Goal: Task Accomplishment & Management: Complete application form

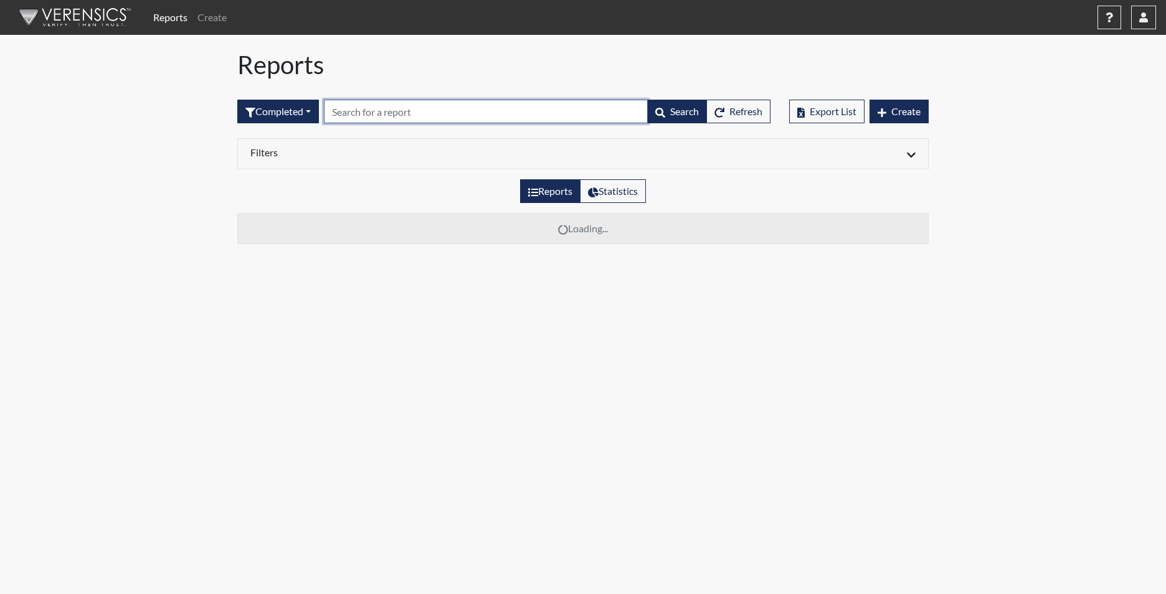
click at [372, 113] on input "text" at bounding box center [486, 112] width 324 height 24
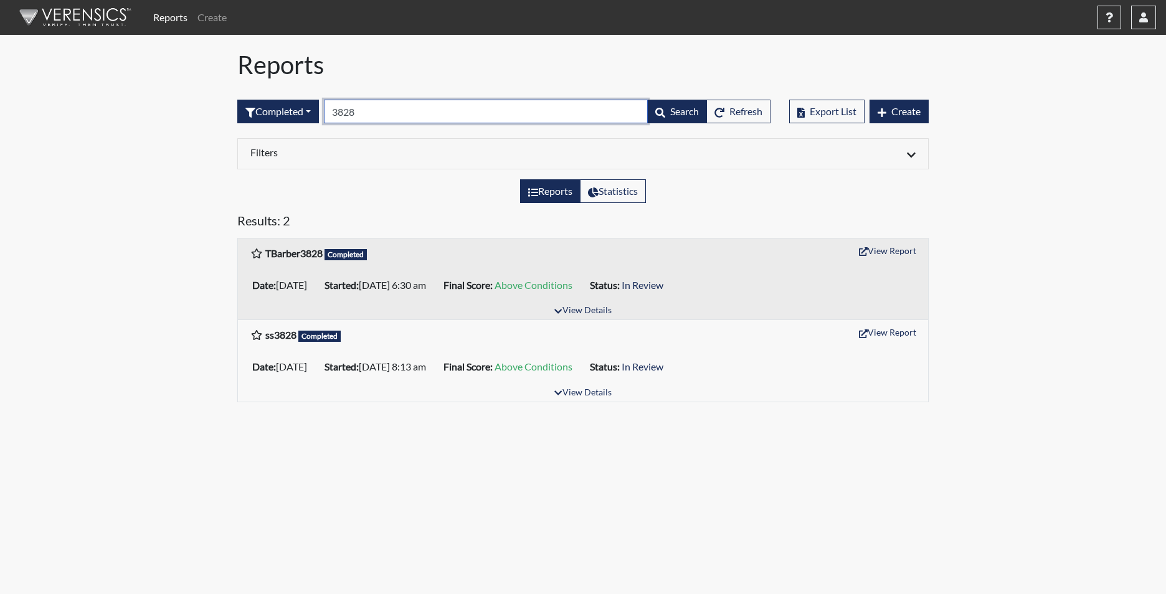
type input "3828"
click at [897, 245] on button "View Report" at bounding box center [887, 250] width 68 height 19
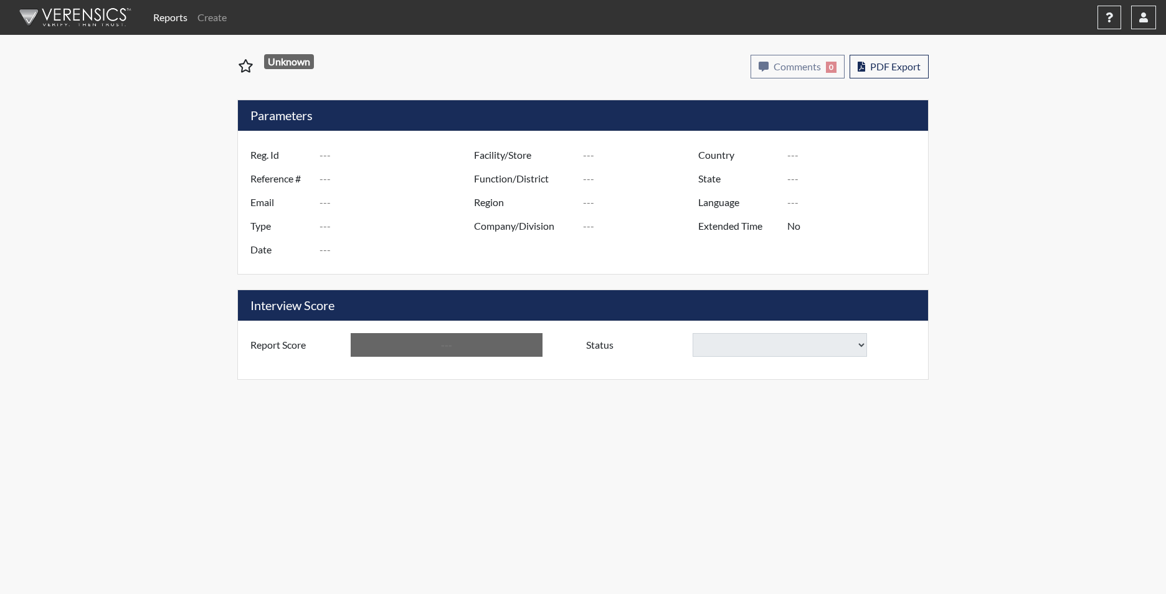
type input "TBarber3828"
type input "51341"
type input "[EMAIL_ADDRESS][DOMAIN_NAME]"
type input "Corrections Pre-Employment"
type input "[DATE]"
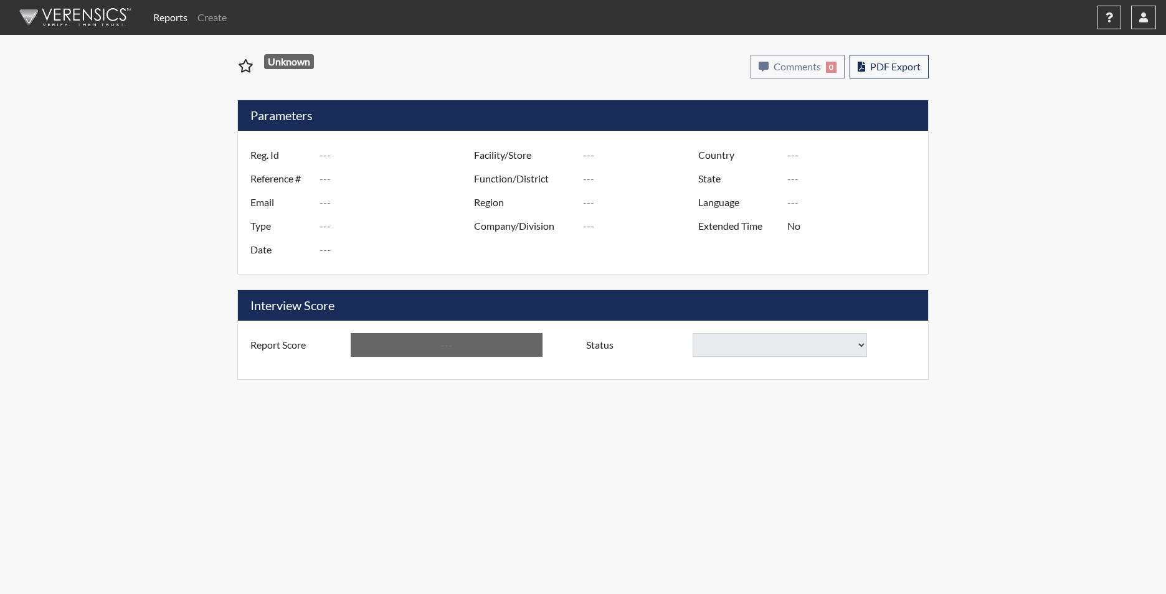
type input "[PERSON_NAME]"
type input "[GEOGRAPHIC_DATA]"
type input "[US_STATE]"
type input "English"
type input "Yes"
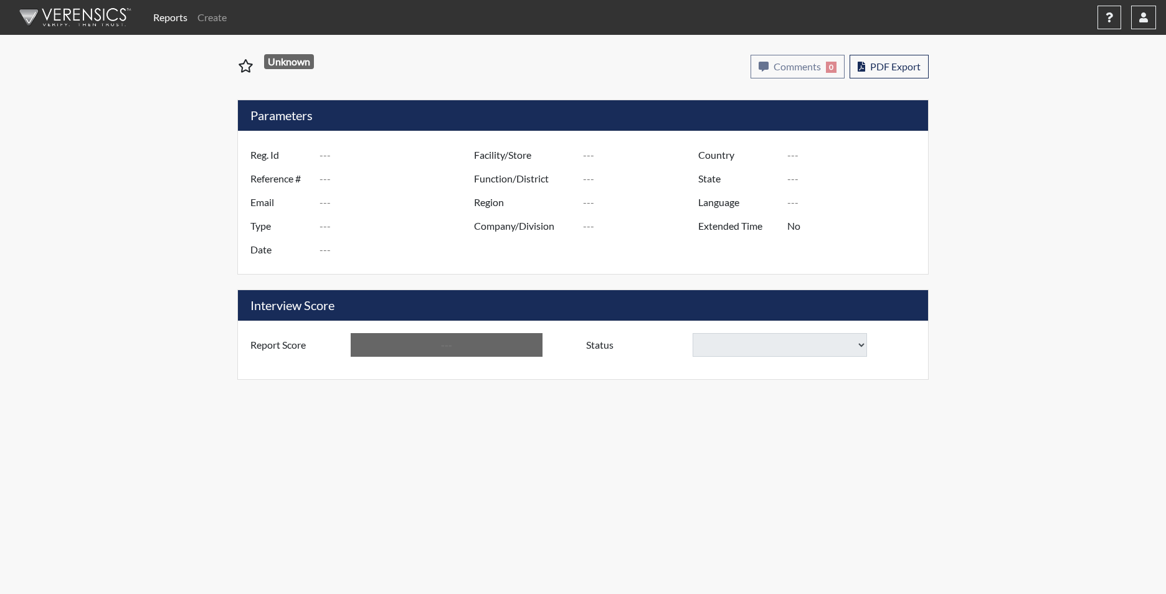
type input "Above Conditions"
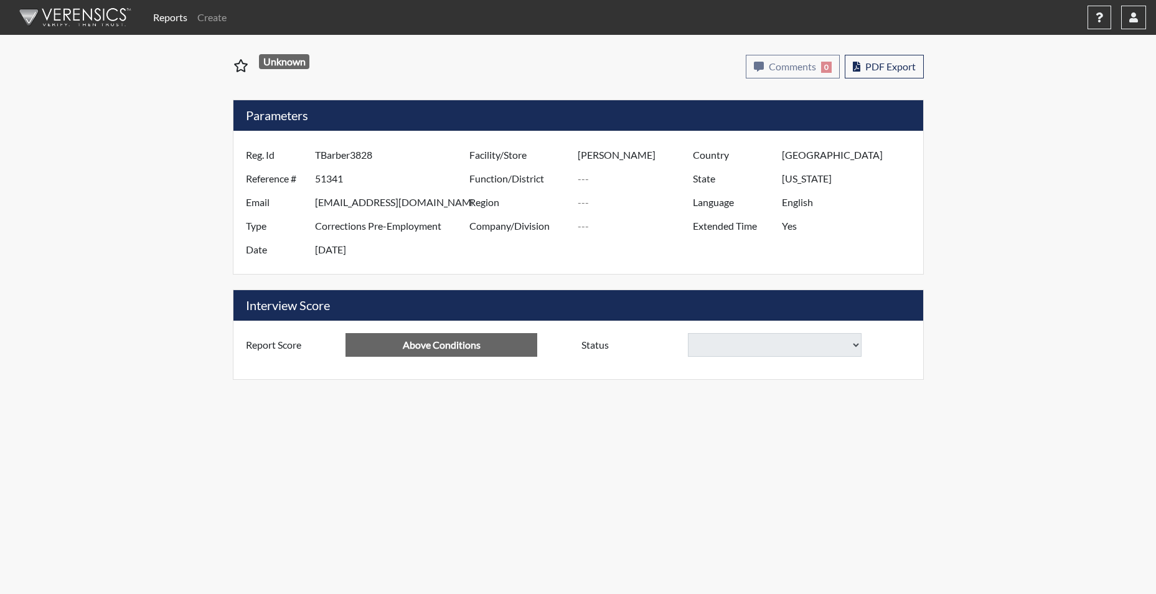
select select
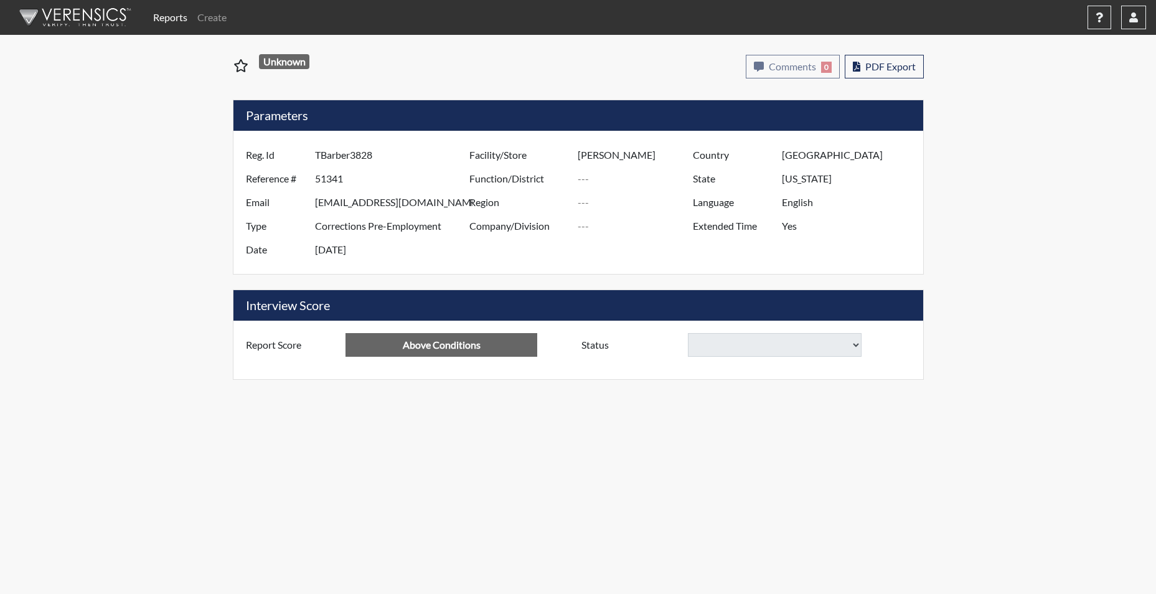
select select
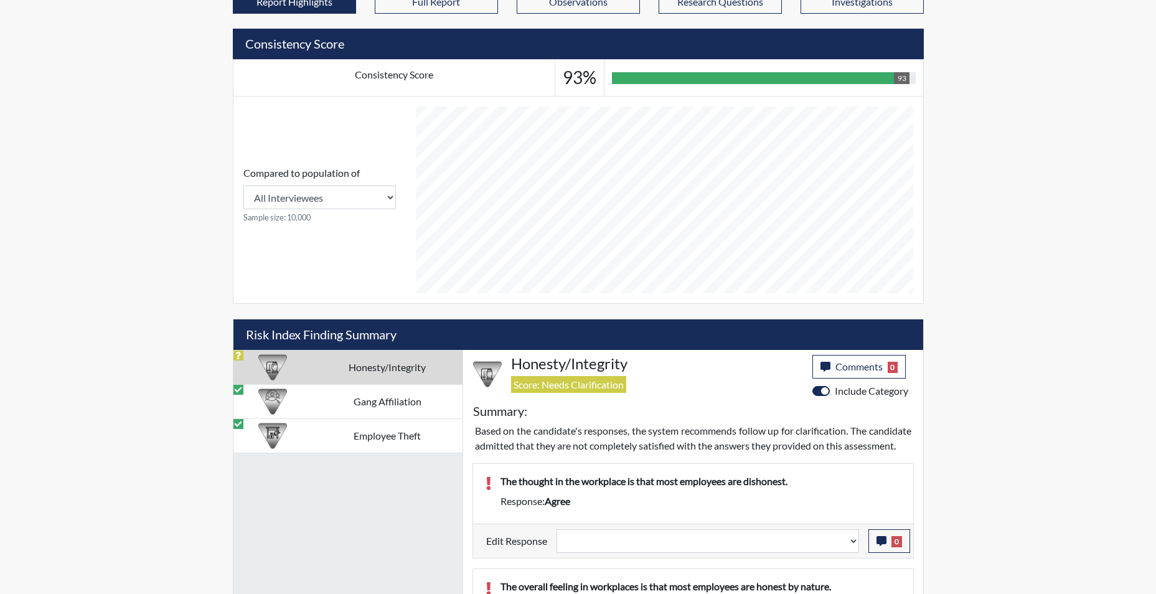
scroll to position [560, 0]
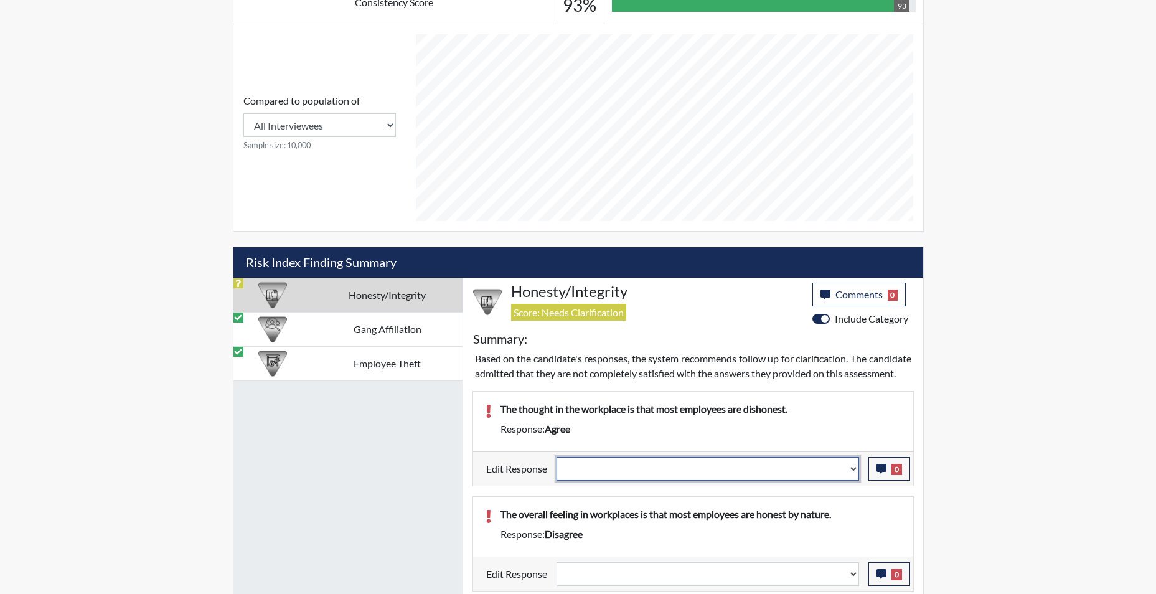
click at [855, 481] on select "Question is not relevant. Results will be updated. Reasonable explanation provi…" at bounding box center [708, 469] width 303 height 24
select select "reasonable-explanation-provided"
click at [557, 471] on select "Question is not relevant. Results will be updated. Reasonable explanation provi…" at bounding box center [708, 469] width 303 height 24
select select
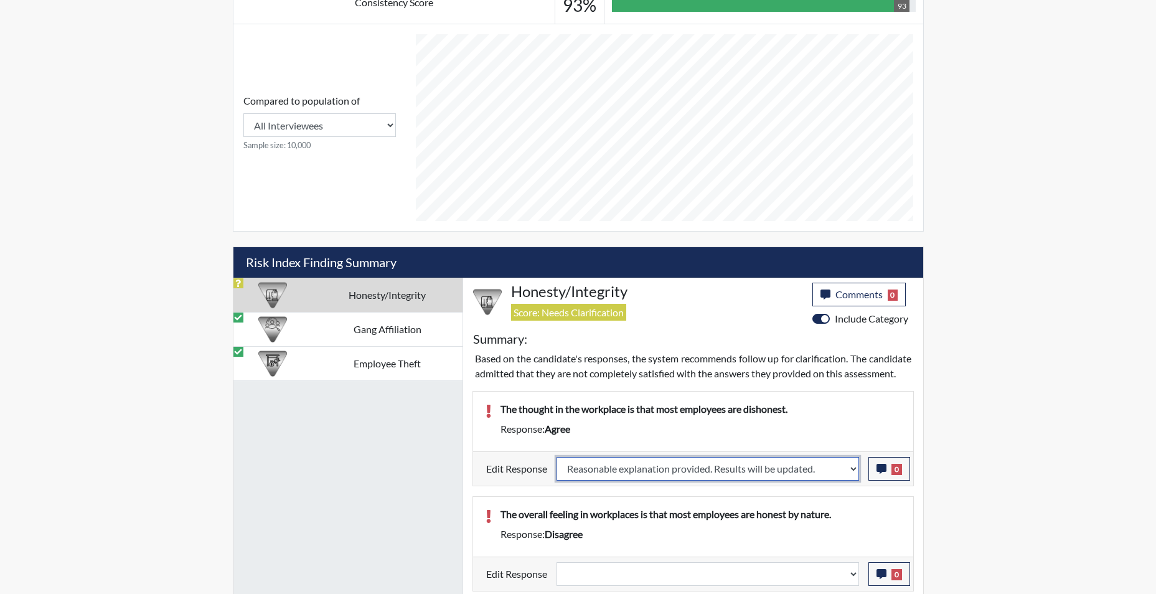
select select
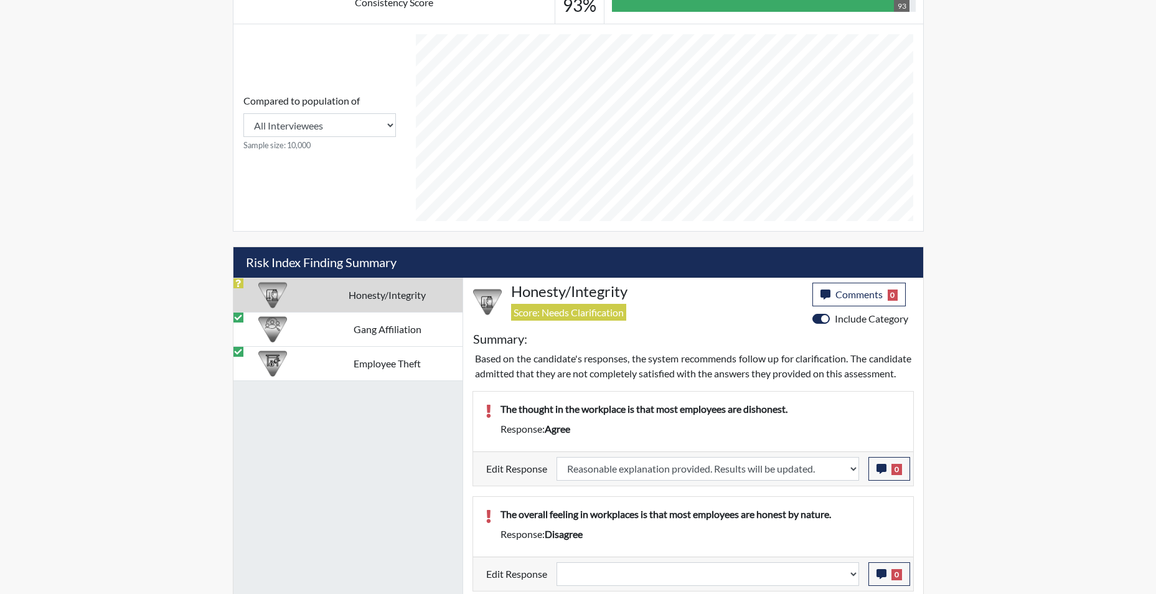
select select
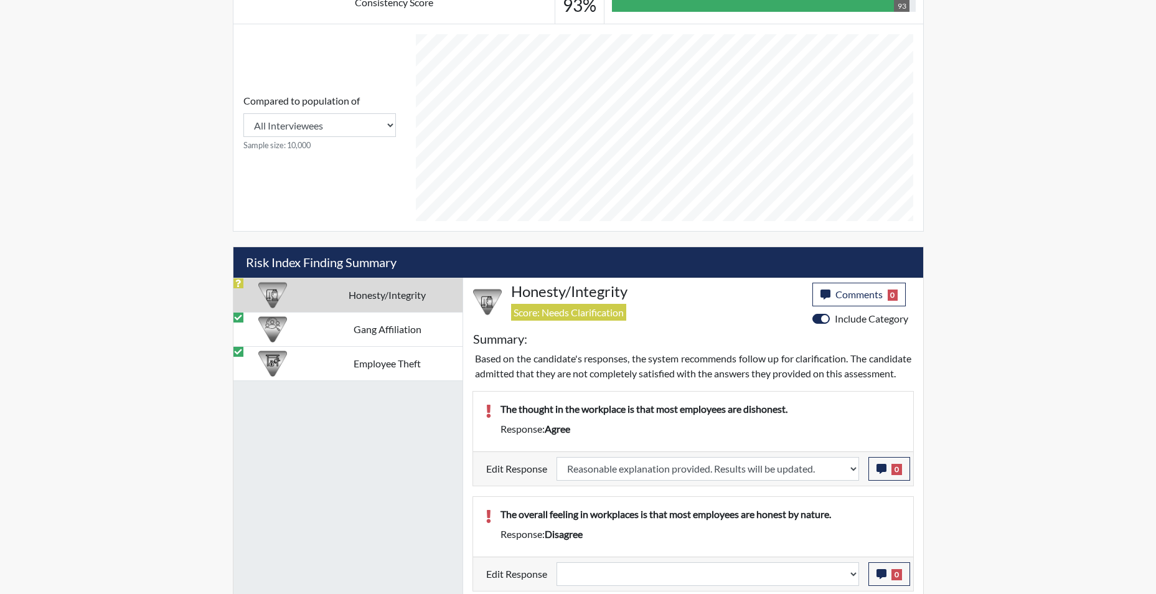
select select
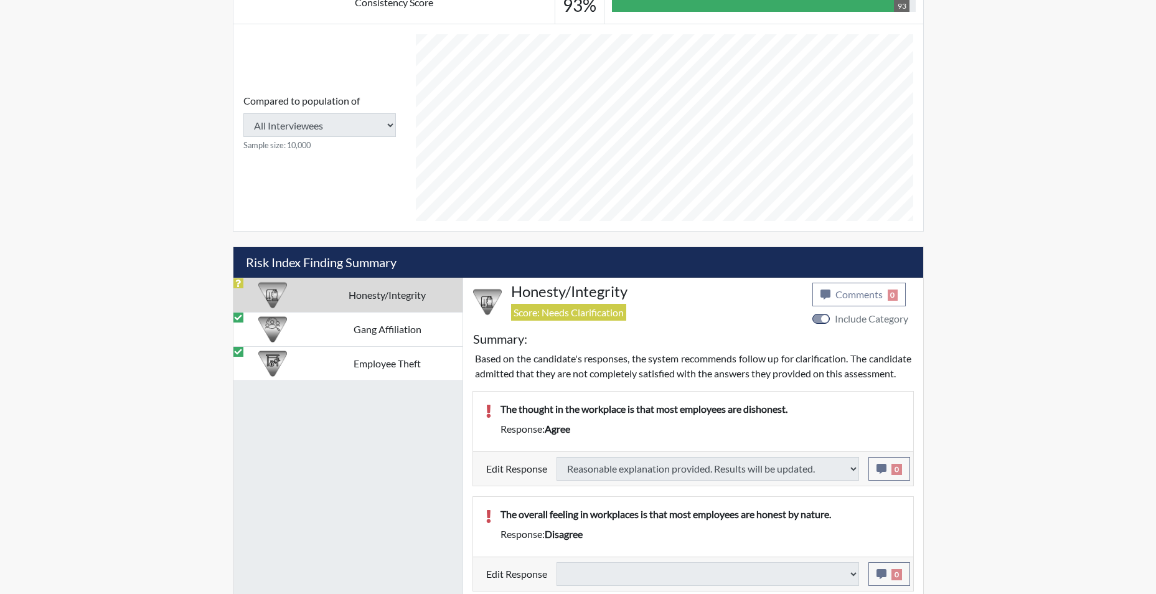
select select
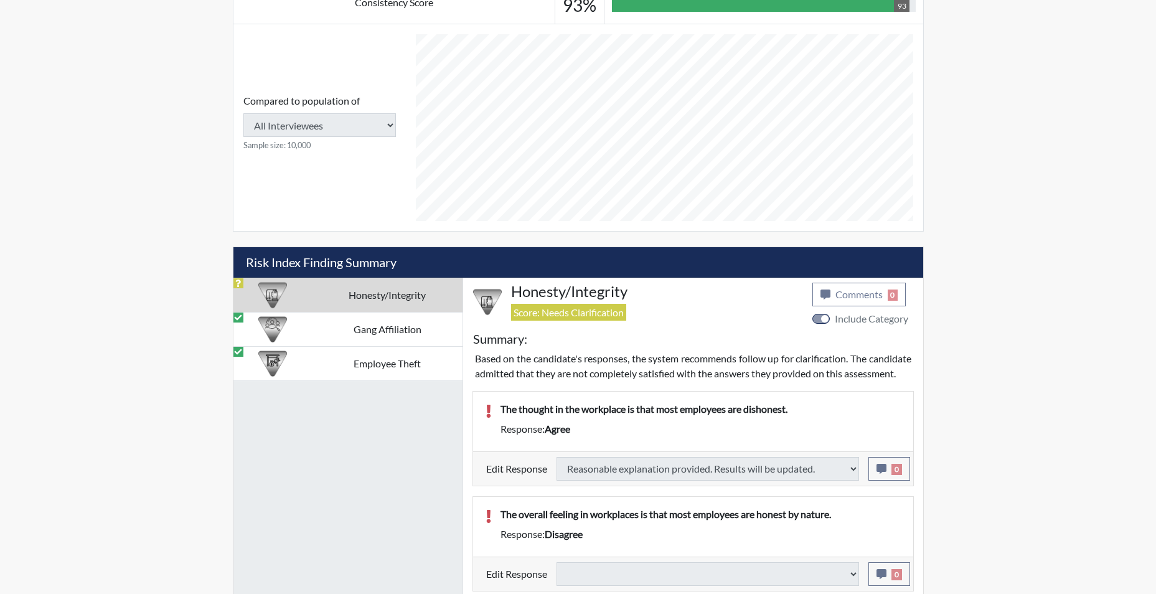
select select
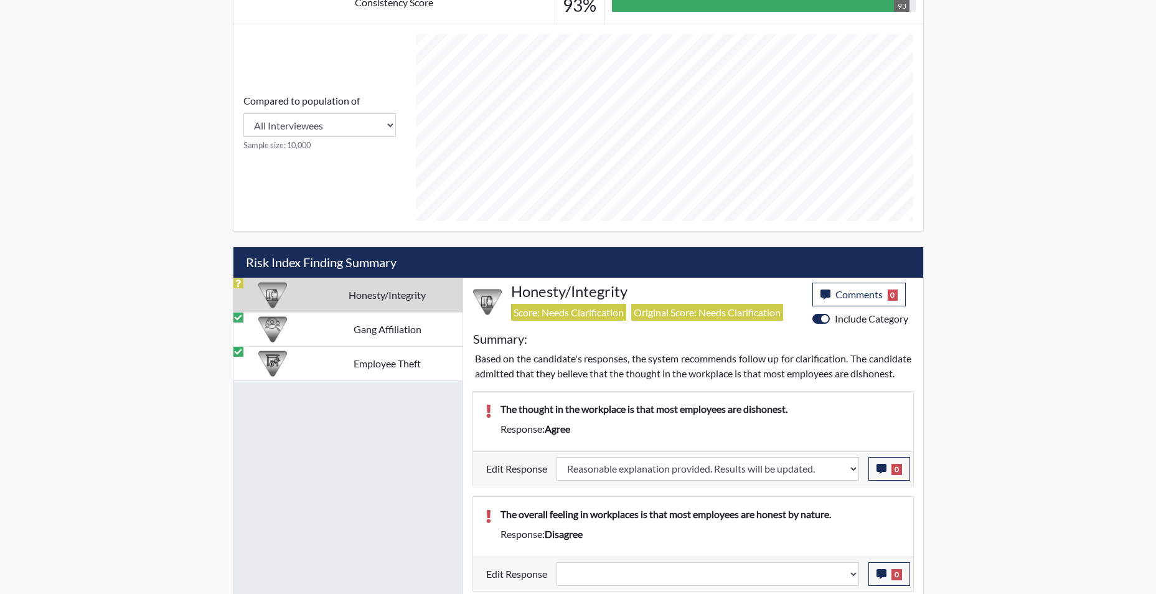
scroll to position [207, 517]
click at [879, 474] on icon "button" at bounding box center [882, 469] width 10 height 10
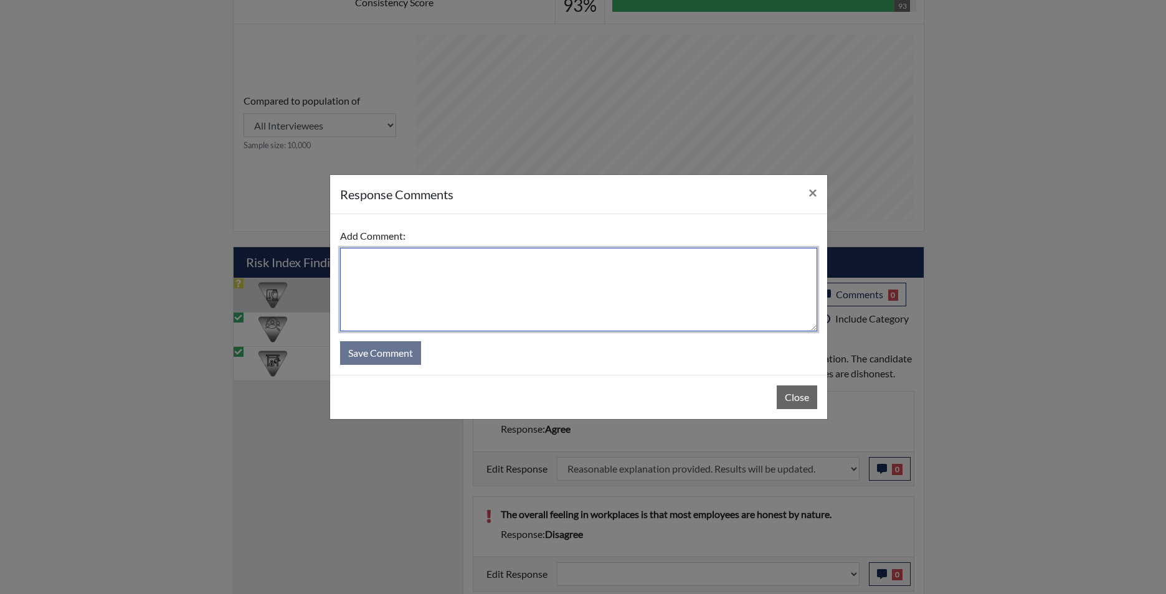
click at [561, 312] on textarea at bounding box center [578, 289] width 477 height 83
type textarea "app disagrees"
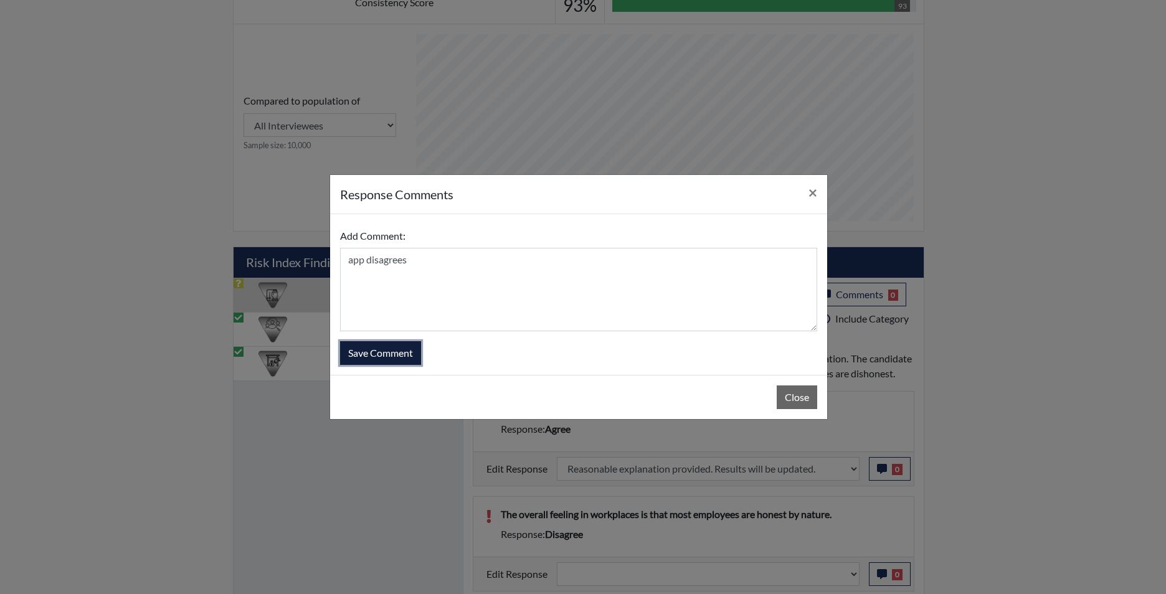
click at [379, 351] on button "Save Comment" at bounding box center [380, 353] width 81 height 24
select select
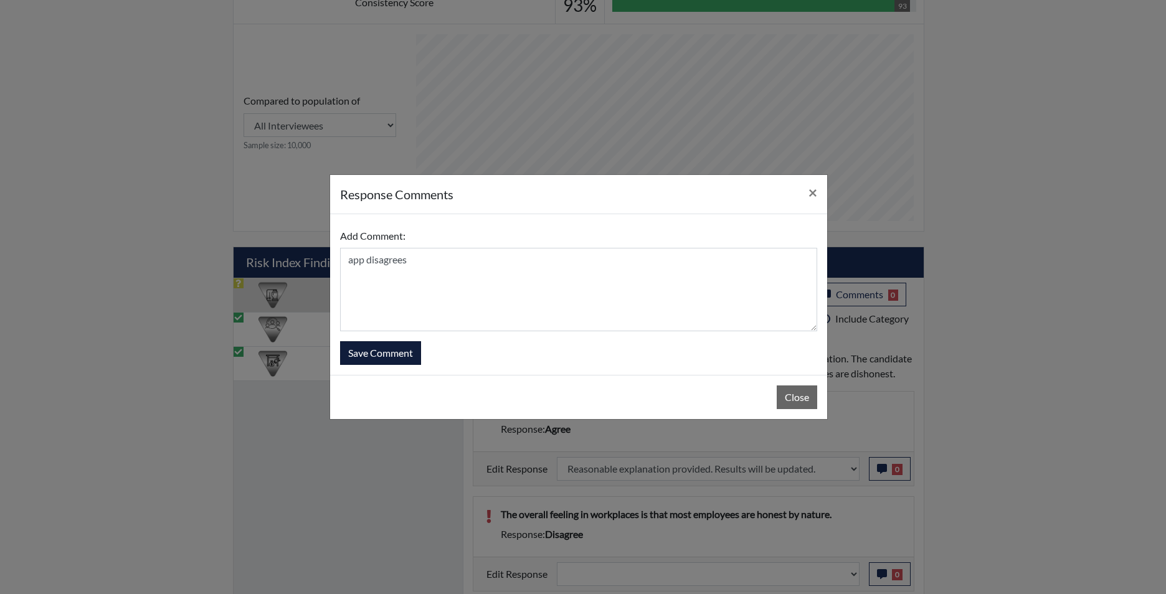
select select
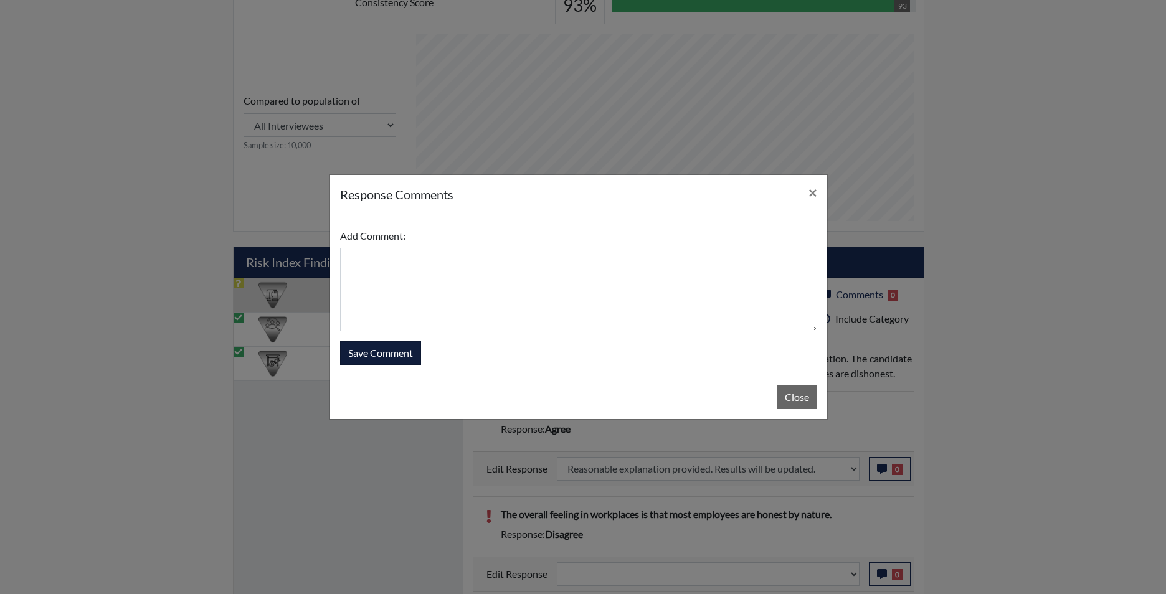
select select
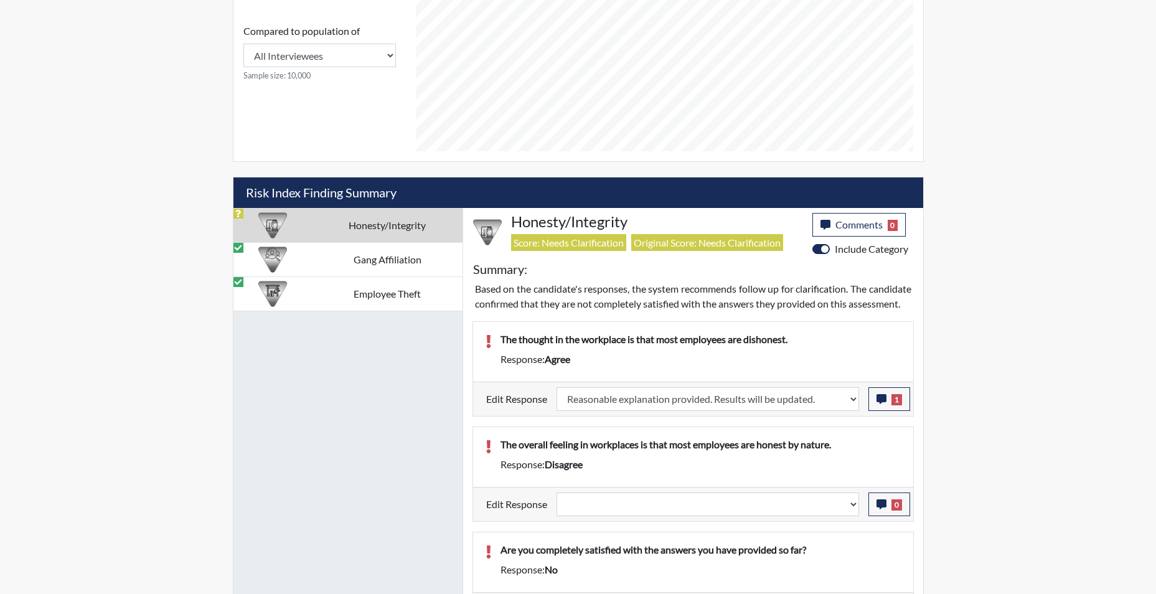
scroll to position [685, 0]
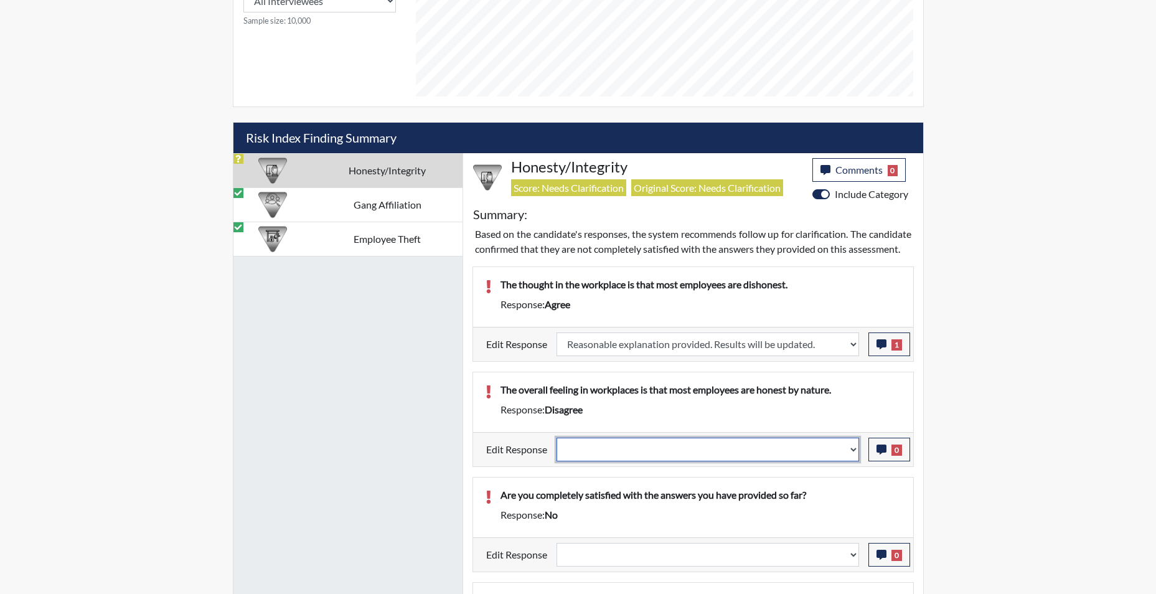
click at [850, 461] on select "Question is not relevant. Results will be updated. Reasonable explanation provi…" at bounding box center [708, 450] width 303 height 24
select select "reasonable-explanation-provided"
click at [557, 452] on select "Question is not relevant. Results will be updated. Reasonable explanation provi…" at bounding box center [708, 450] width 303 height 24
select select
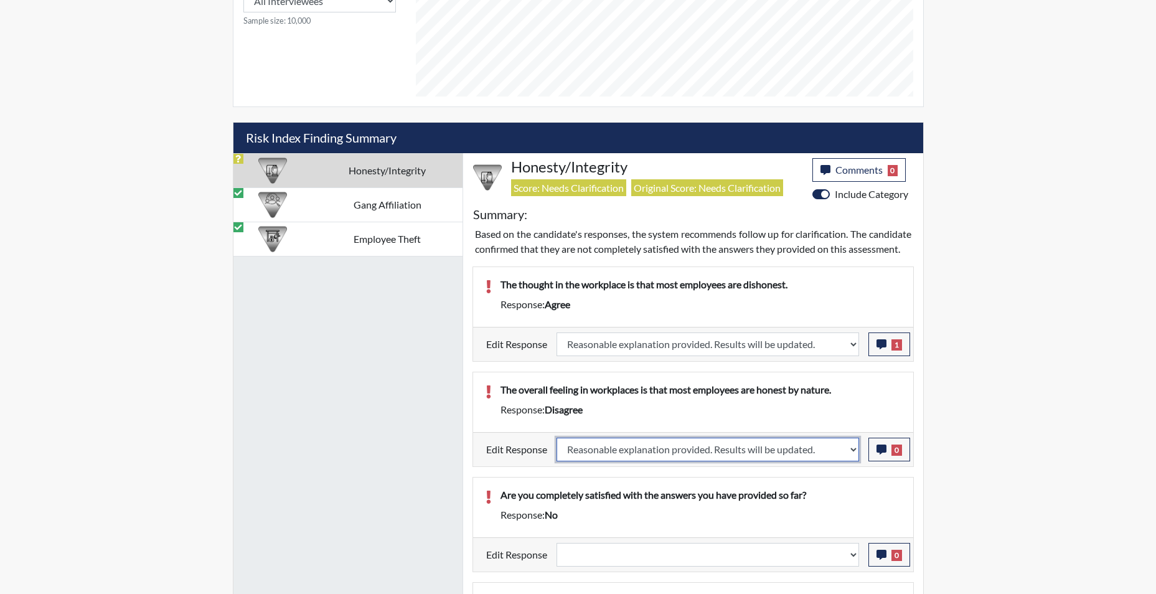
select select
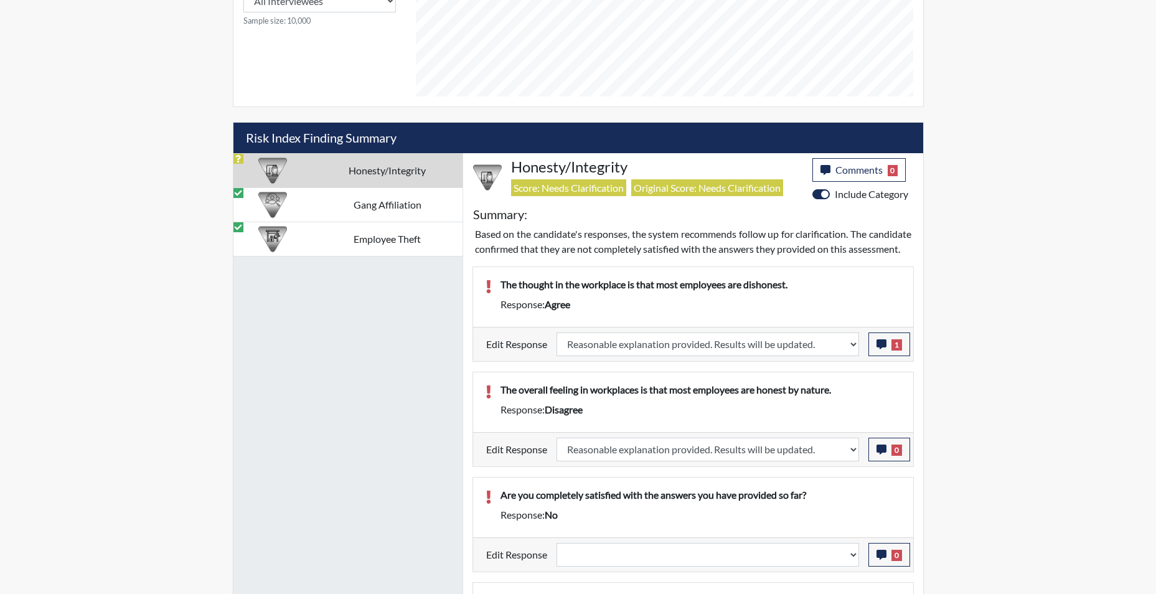
select select
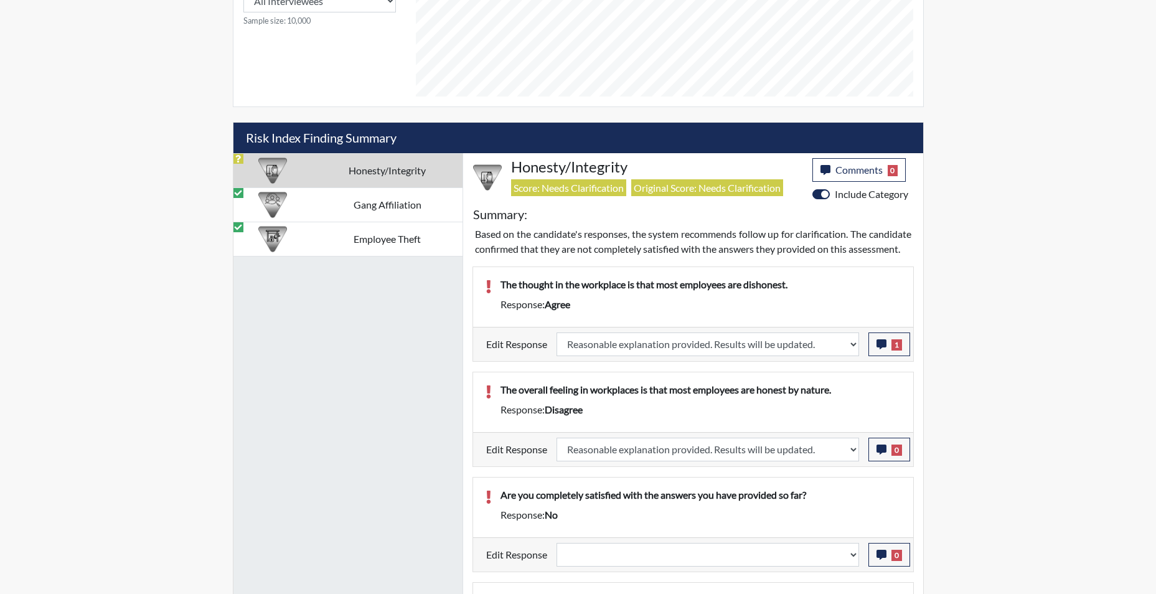
select select
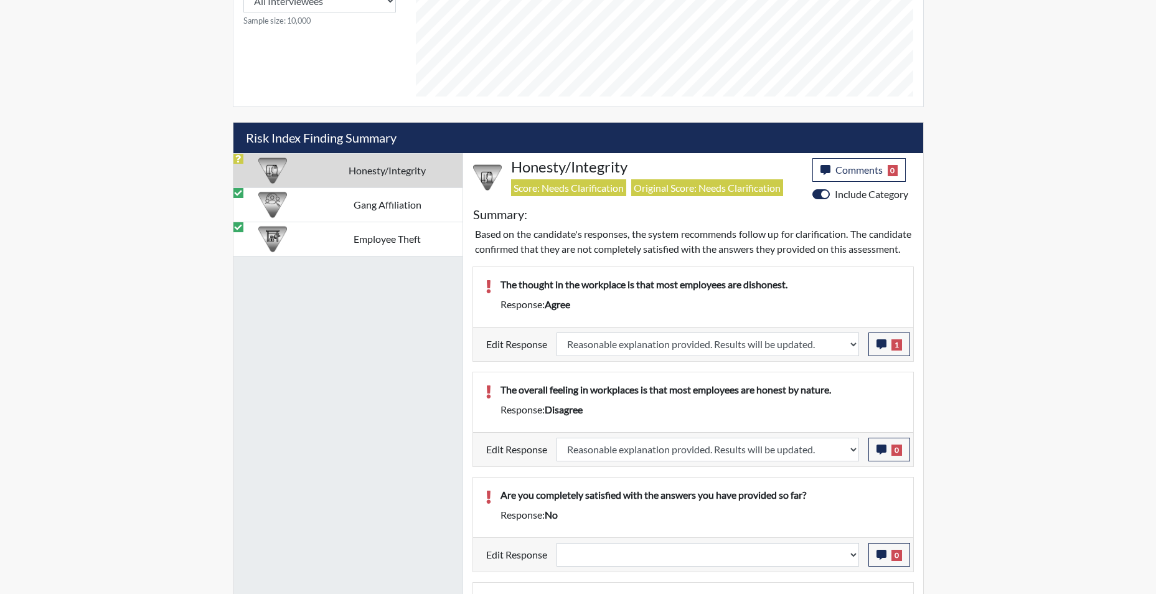
select select
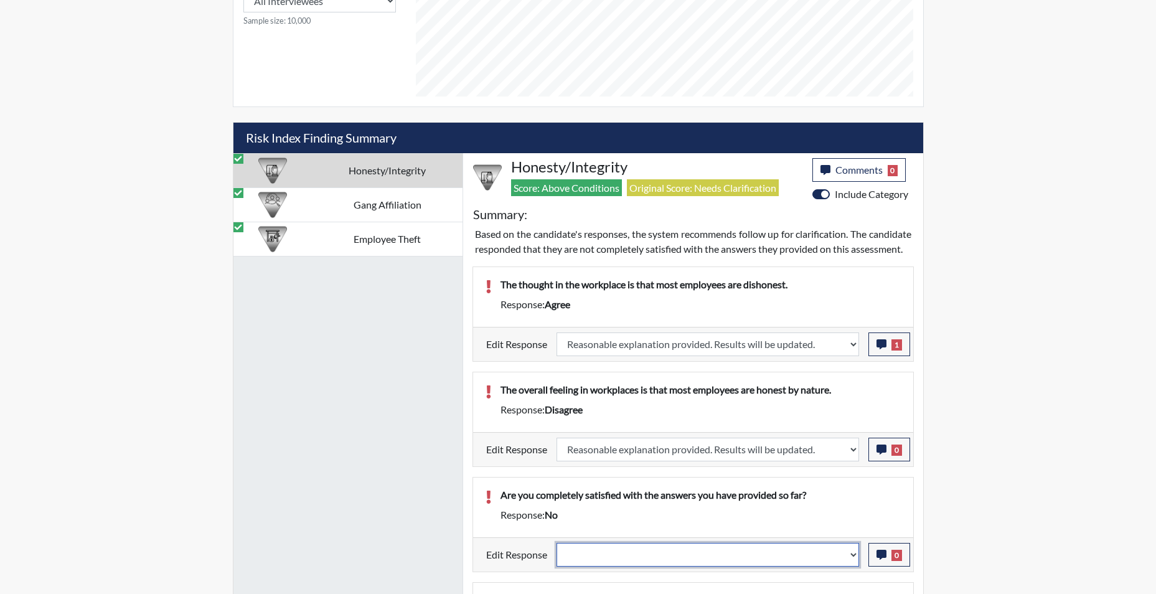
click at [853, 567] on select "Question is not relevant. Results will be updated. Reasonable explanation provi…" at bounding box center [708, 555] width 303 height 24
select select "reasonable-explanation-provided"
click at [557, 557] on select "Question is not relevant. Results will be updated. Reasonable explanation provi…" at bounding box center [708, 555] width 303 height 24
select select
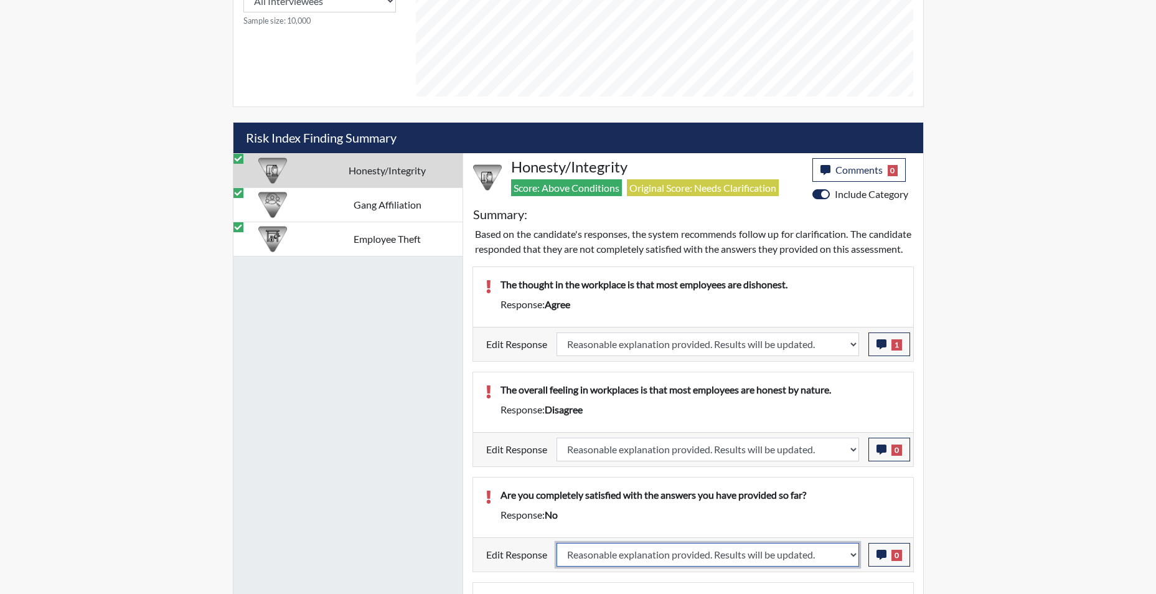
select select
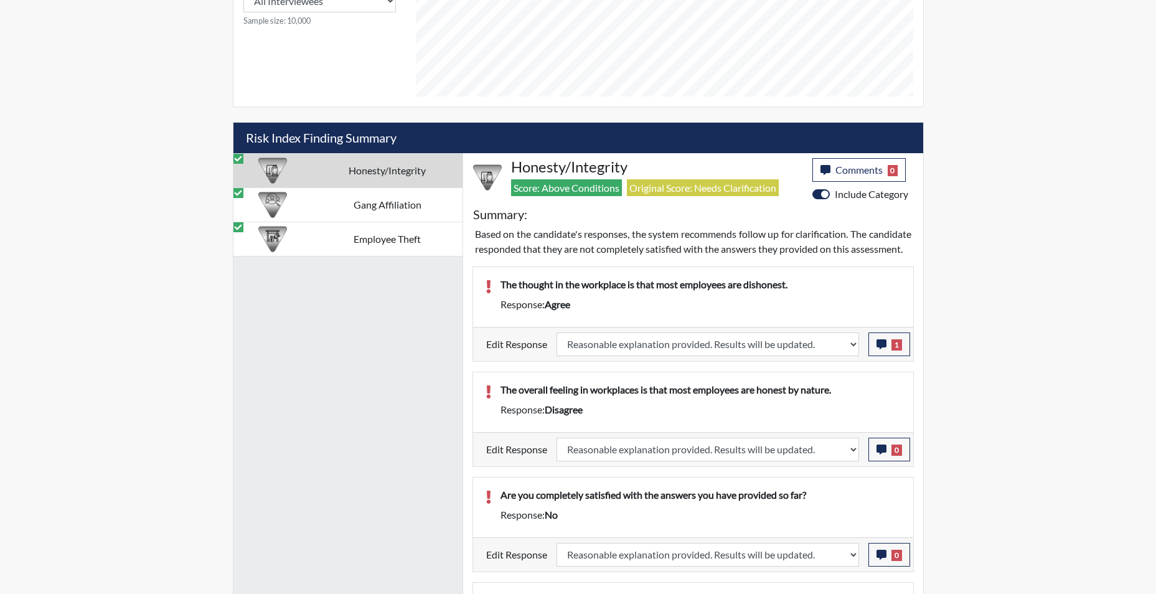
select select
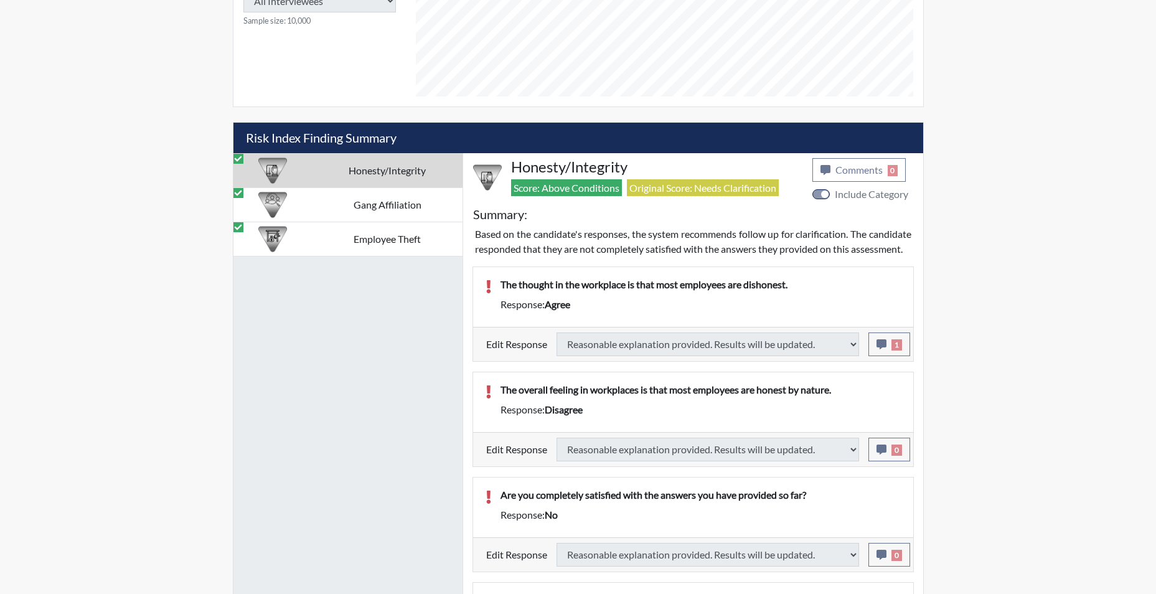
select select
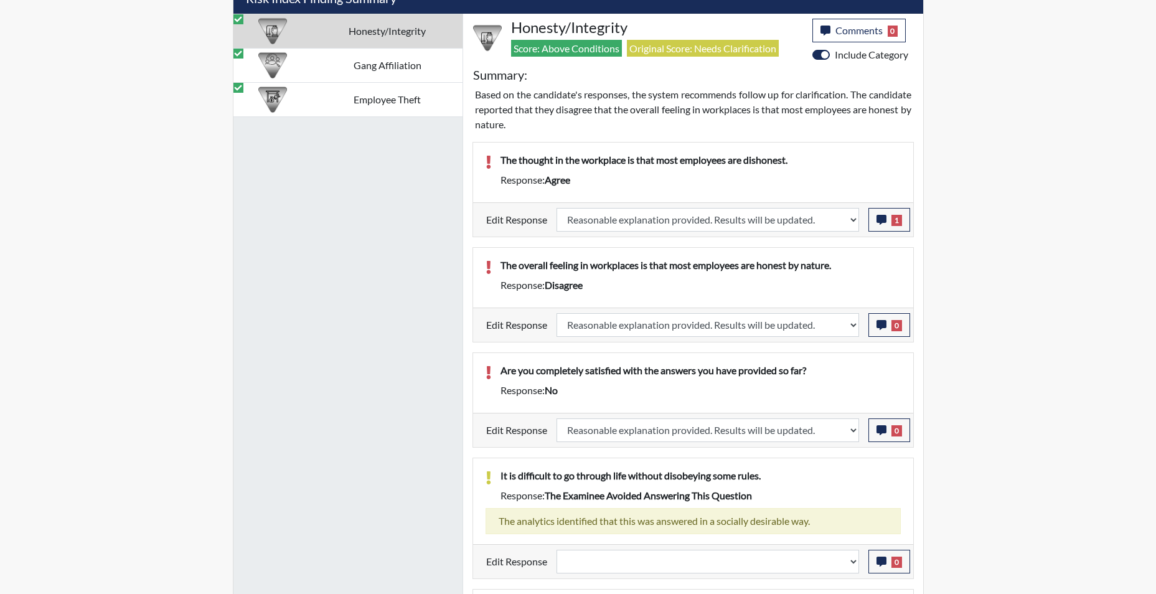
scroll to position [872, 0]
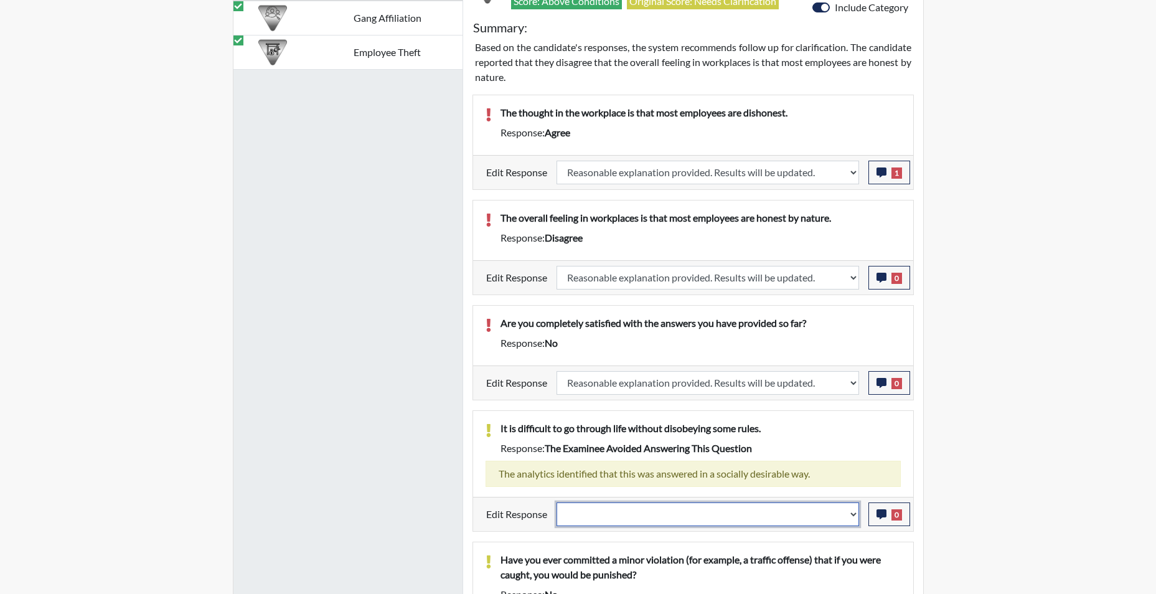
click at [851, 518] on select "Question is not relevant. Results will be updated. Reasonable explanation provi…" at bounding box center [708, 515] width 303 height 24
select select "reasonable-explanation-provided"
click at [557, 503] on select "Question is not relevant. Results will be updated. Reasonable explanation provi…" at bounding box center [708, 515] width 303 height 24
select select
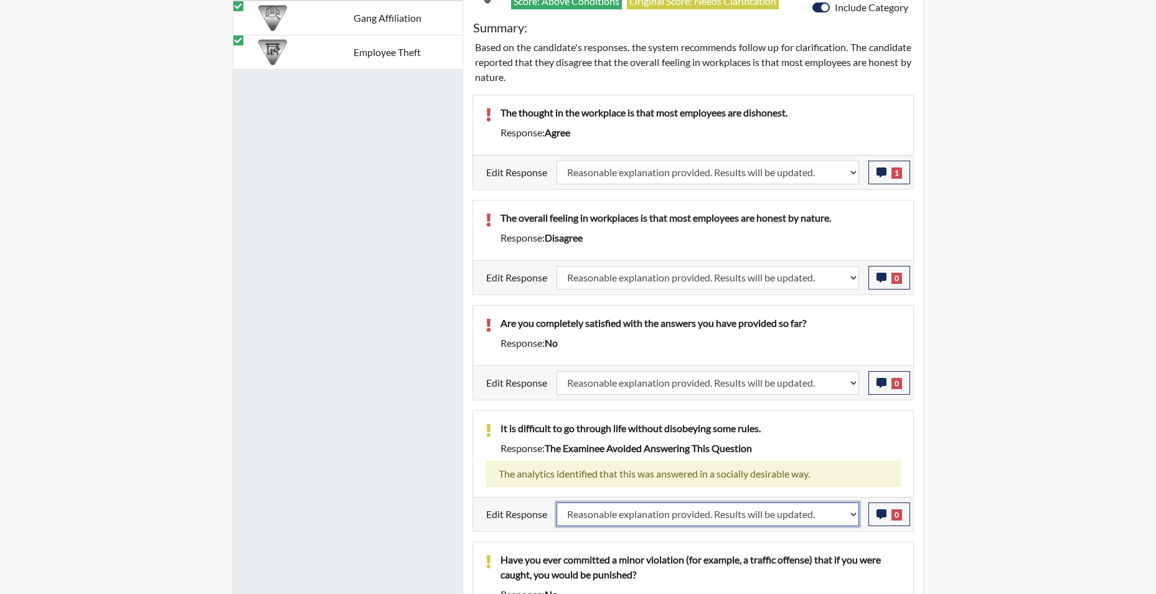
select select
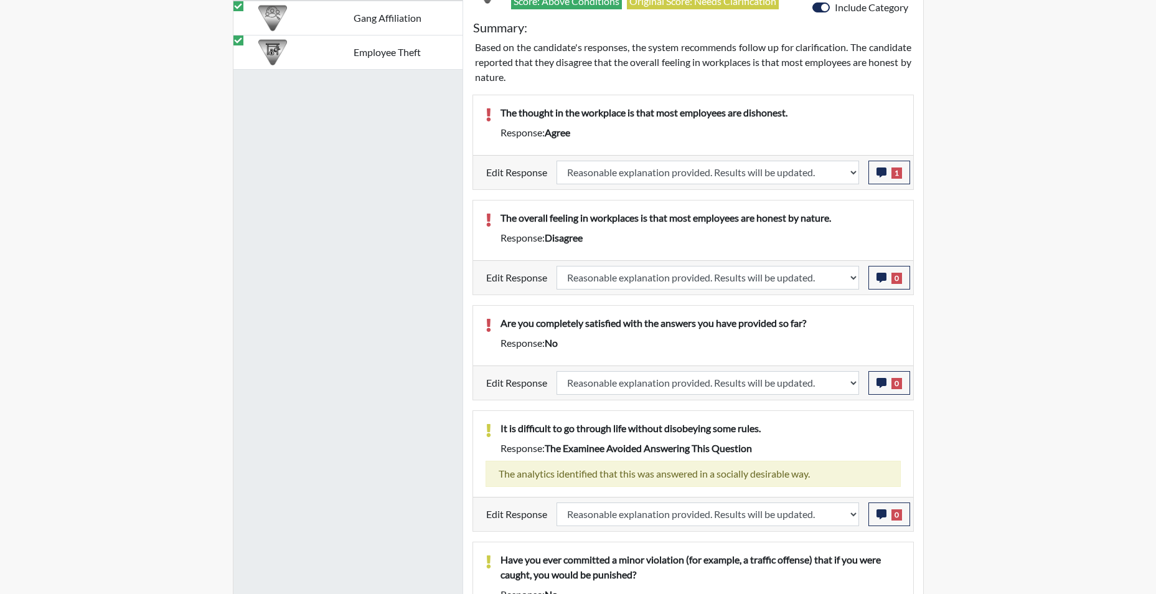
select select
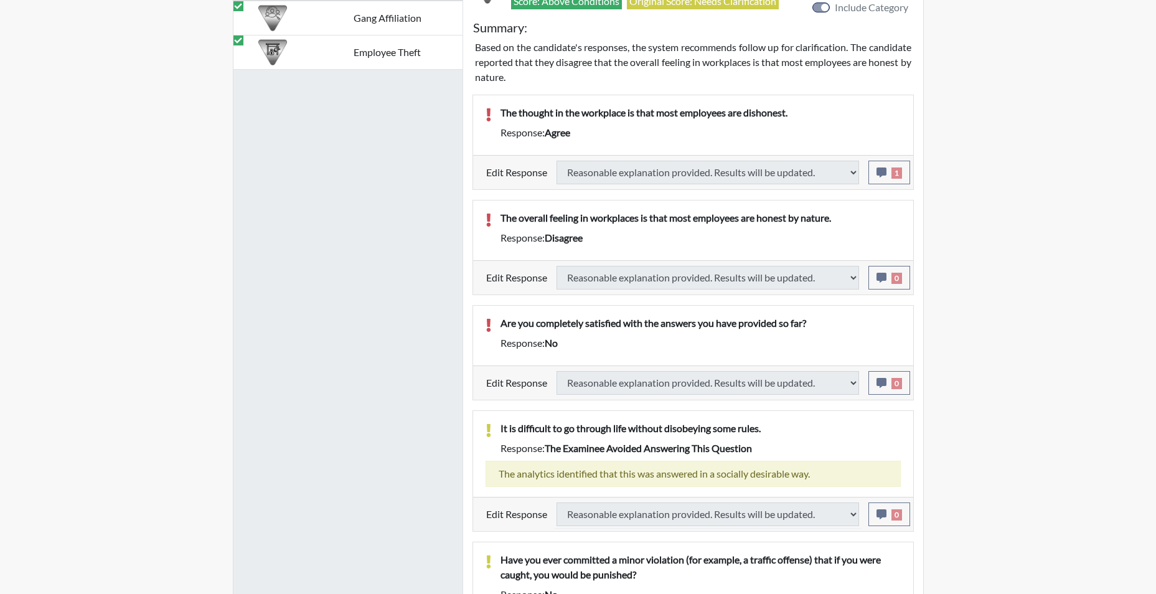
select select
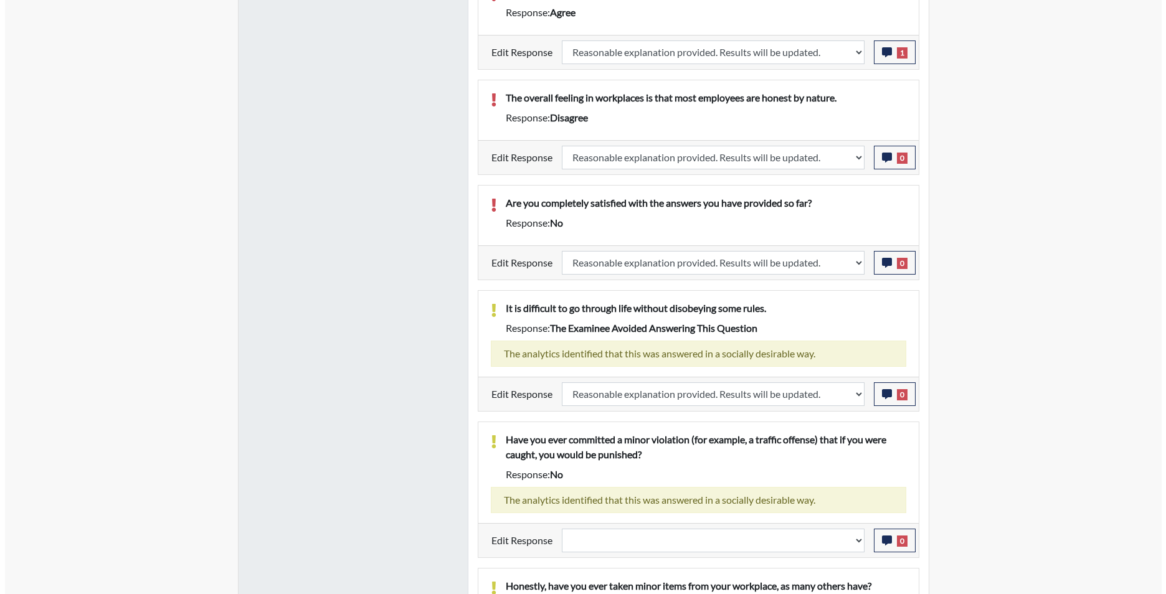
scroll to position [996, 0]
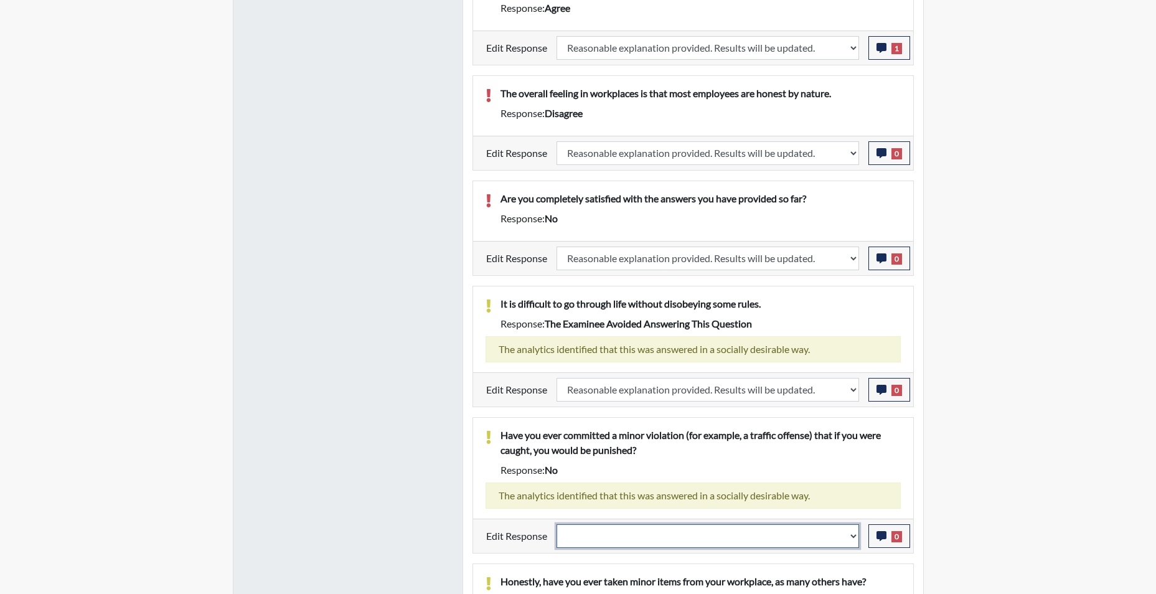
click at [856, 535] on select "Question is not relevant. Results will be updated. Reasonable explanation provi…" at bounding box center [708, 536] width 303 height 24
select select "reasonable-explanation-provided"
click at [557, 524] on select "Question is not relevant. Results will be updated. Reasonable explanation provi…" at bounding box center [708, 536] width 303 height 24
select select
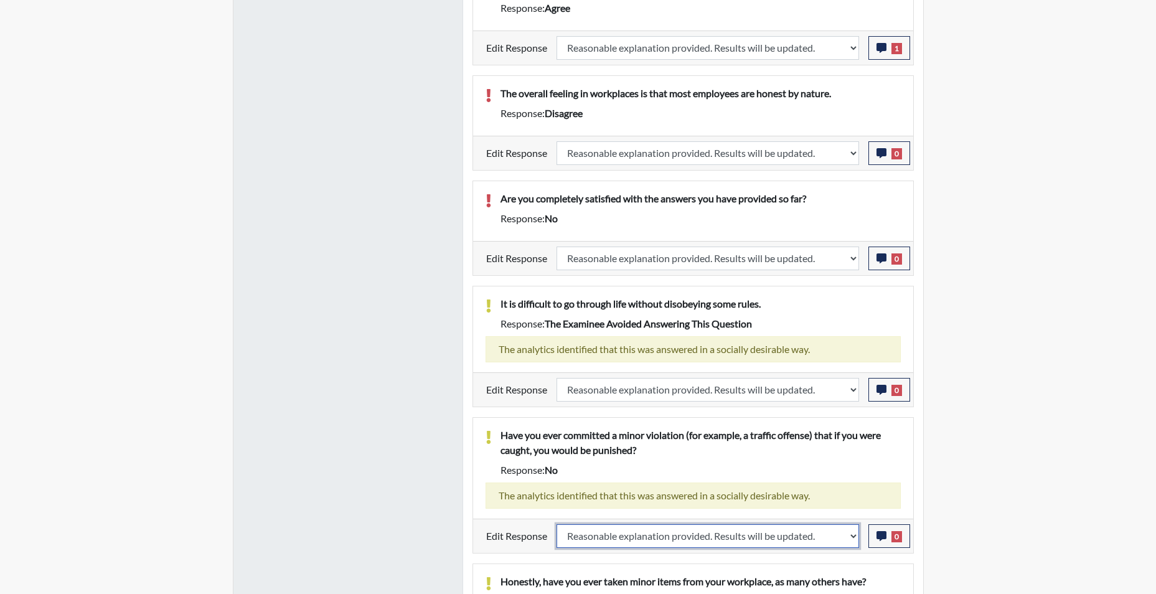
select select
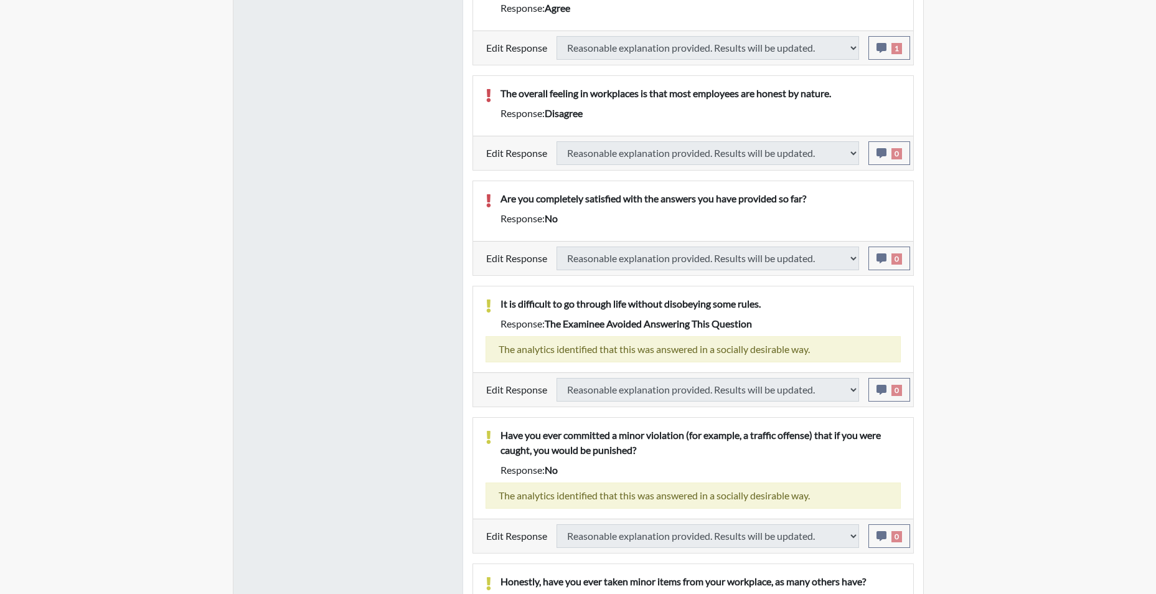
select select
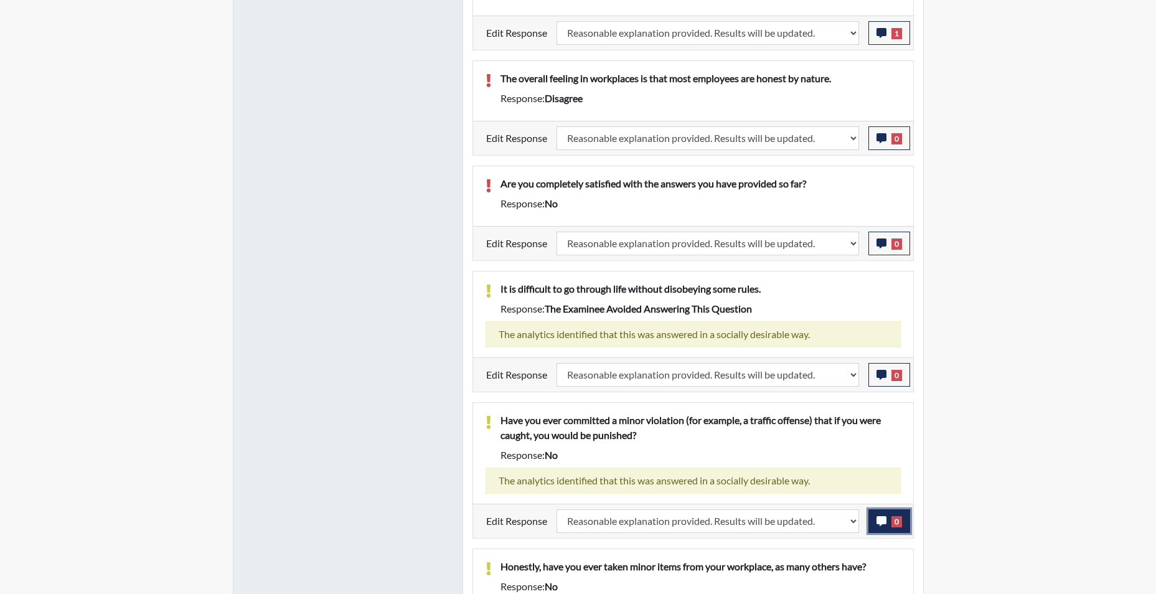
click at [879, 526] on icon "button" at bounding box center [882, 521] width 10 height 10
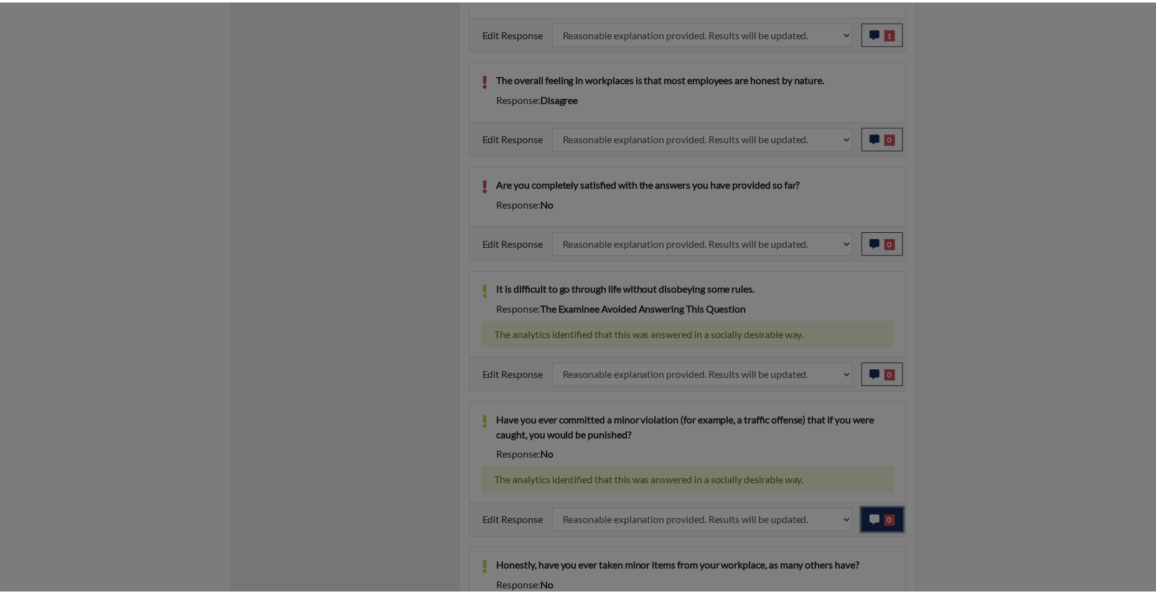
scroll to position [207, 517]
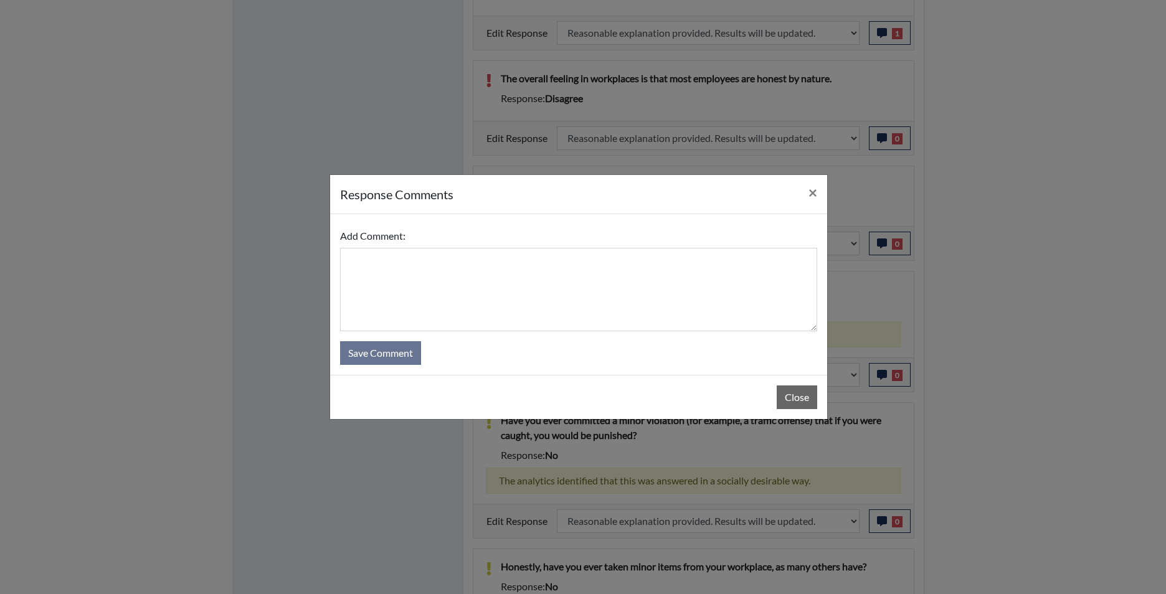
click at [648, 338] on form "Add Comment: Save Comment" at bounding box center [578, 294] width 477 height 141
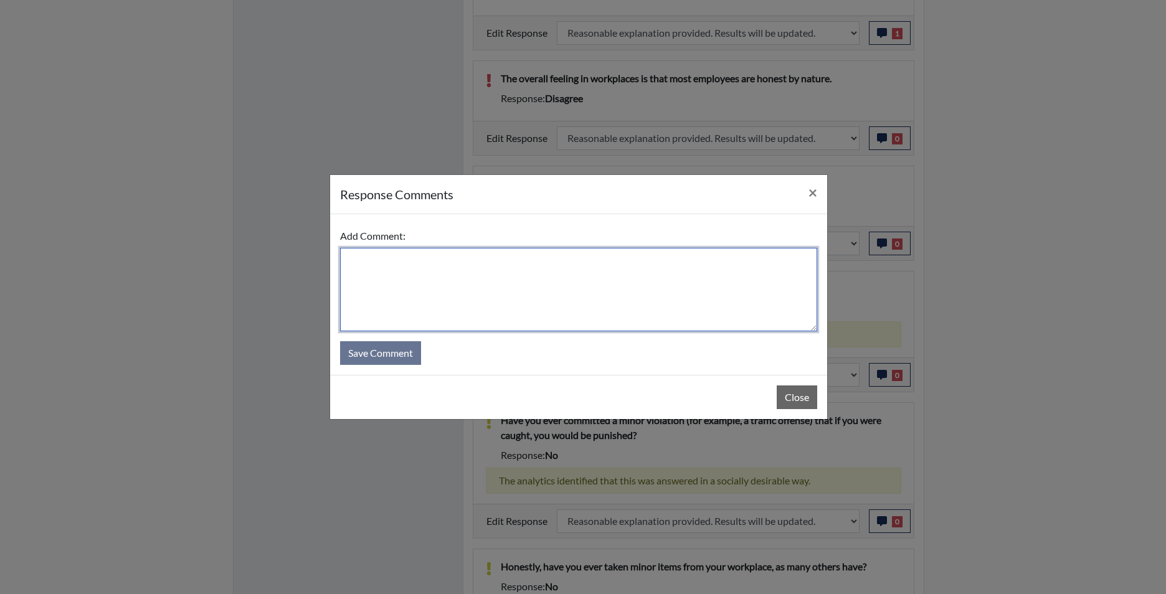
click at [557, 301] on textarea at bounding box center [578, 289] width 477 height 83
type textarea "app states yes"
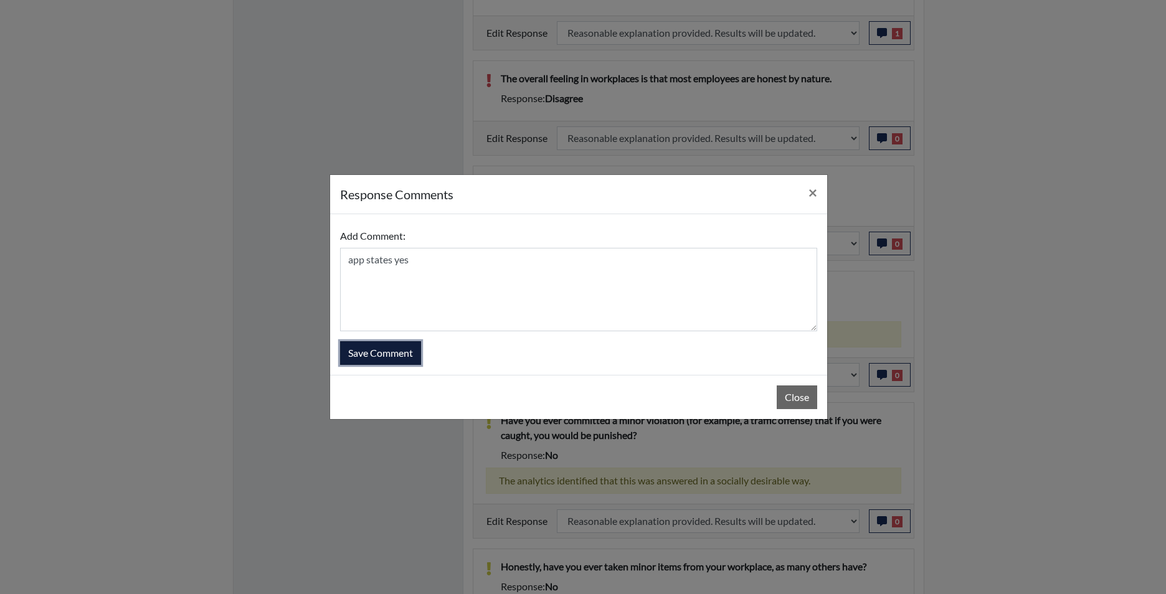
click at [379, 352] on button "Save Comment" at bounding box center [380, 353] width 81 height 24
select select
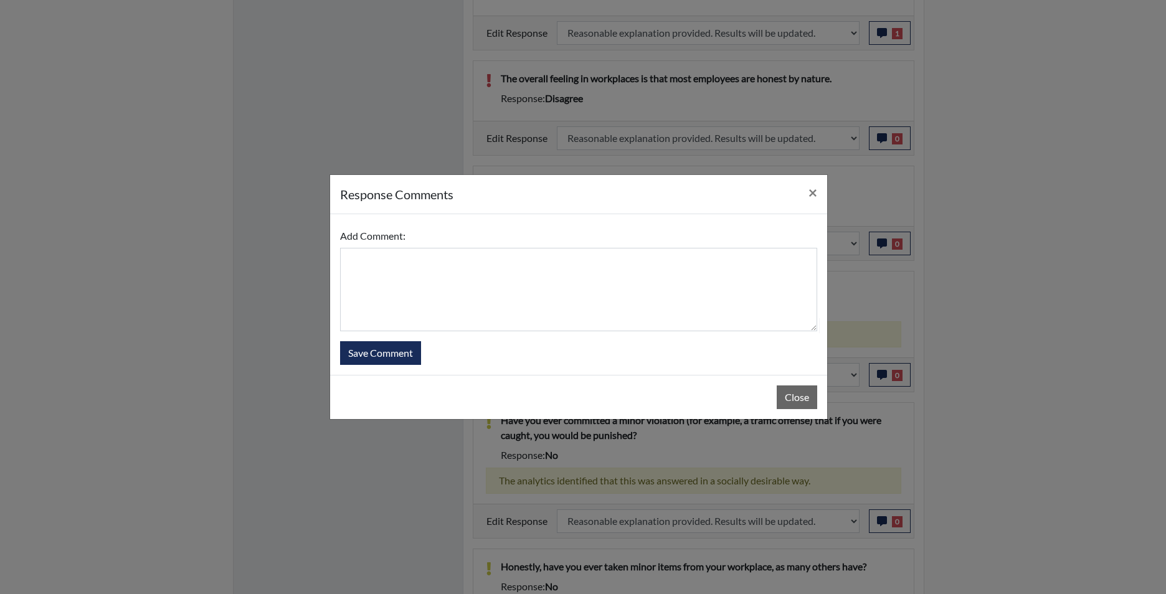
select select
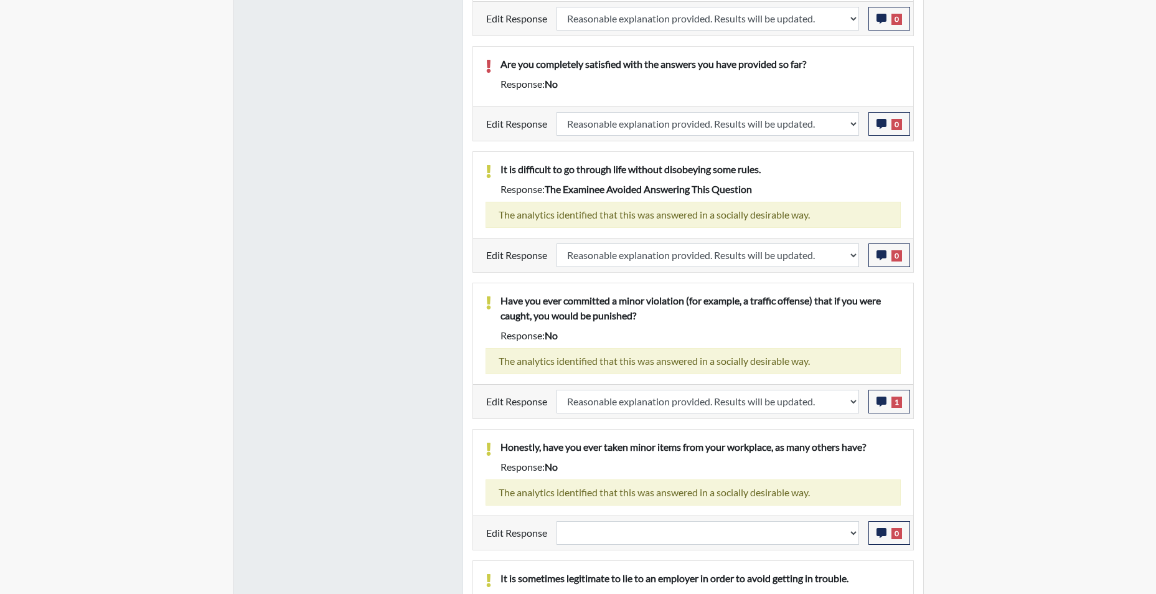
scroll to position [1183, 0]
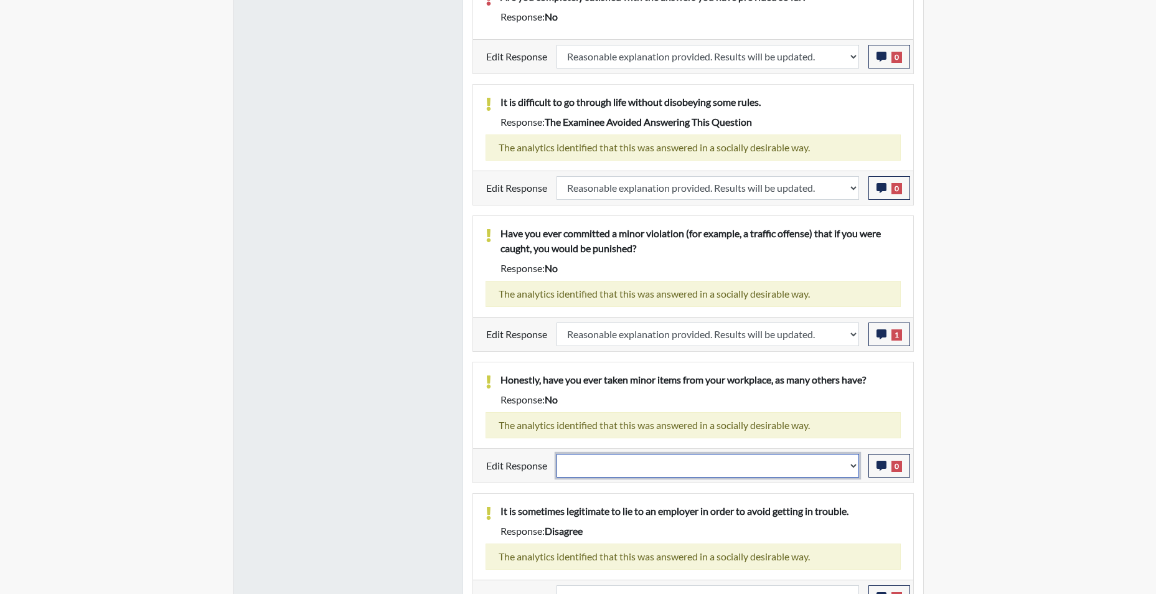
click at [857, 478] on select "Question is not relevant. Results will be updated. Reasonable explanation provi…" at bounding box center [708, 466] width 303 height 24
select select "reasonable-explanation-provided"
click at [557, 468] on select "Question is not relevant. Results will be updated. Reasonable explanation provi…" at bounding box center [708, 466] width 303 height 24
select select
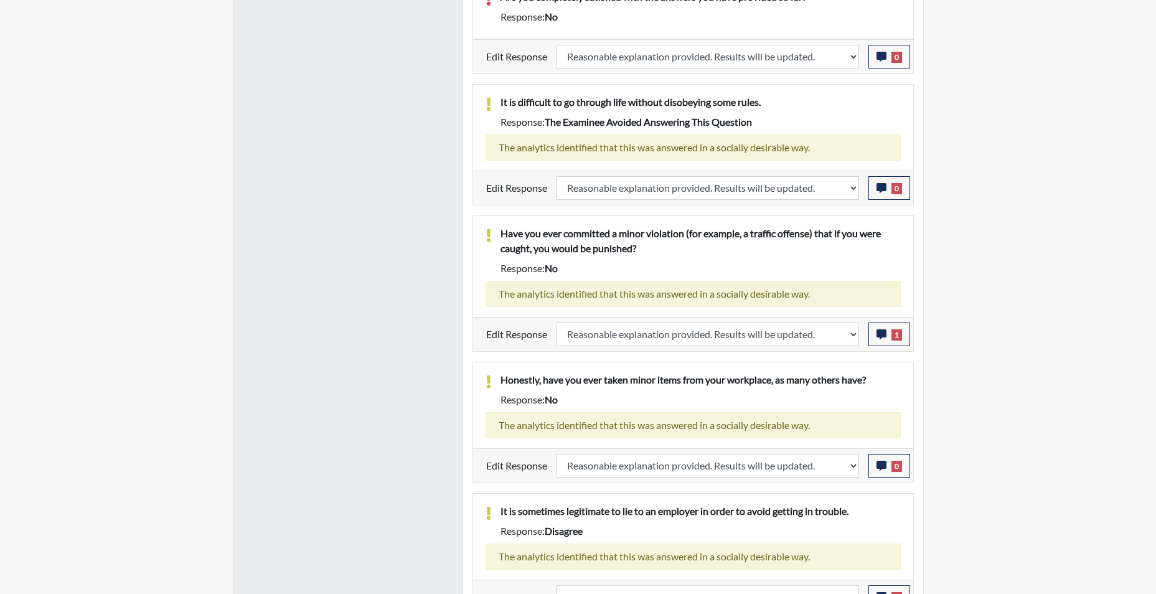
select select
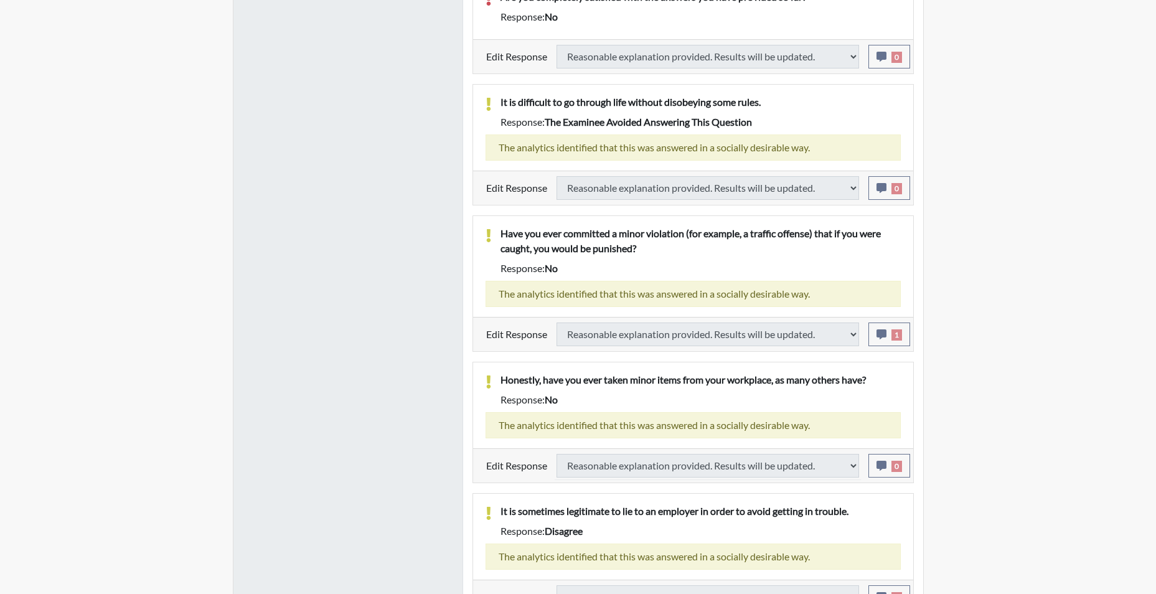
select select
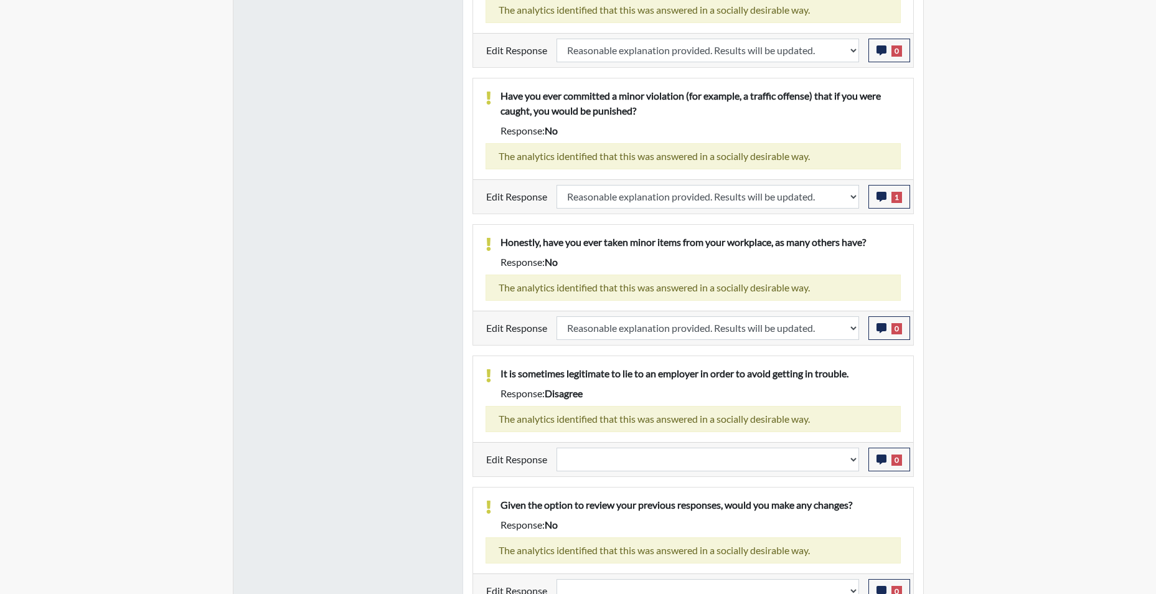
scroll to position [1351, 0]
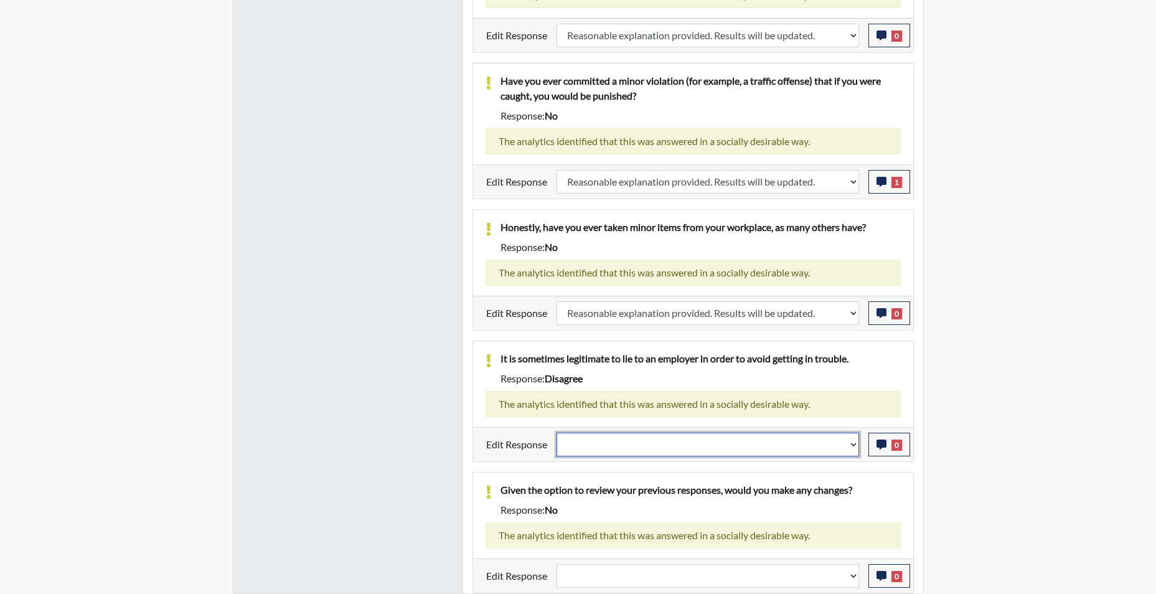
click at [852, 451] on select "Question is not relevant. Results will be updated. Reasonable explanation provi…" at bounding box center [708, 445] width 303 height 24
select select "reasonable-explanation-provided"
click at [557, 433] on select "Question is not relevant. Results will be updated. Reasonable explanation provi…" at bounding box center [708, 445] width 303 height 24
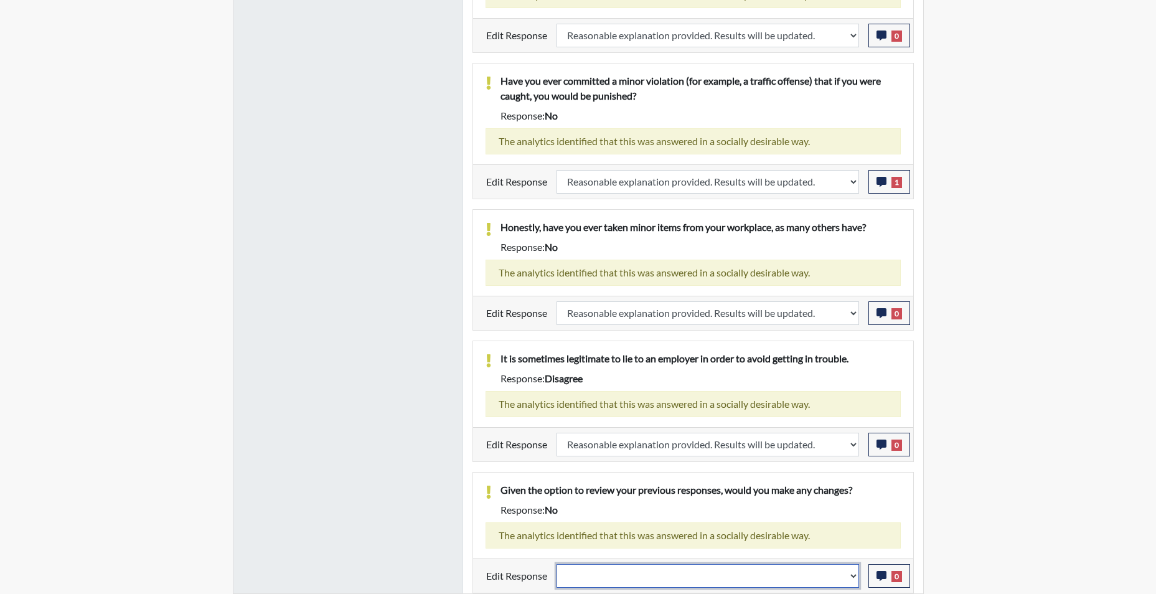
click at [857, 582] on select "Question is not relevant. Results will be updated. Reasonable explanation provi…" at bounding box center [708, 576] width 303 height 24
select select "reasonable-explanation-provided"
click at [557, 564] on select "Question is not relevant. Results will be updated. Reasonable explanation provi…" at bounding box center [708, 576] width 303 height 24
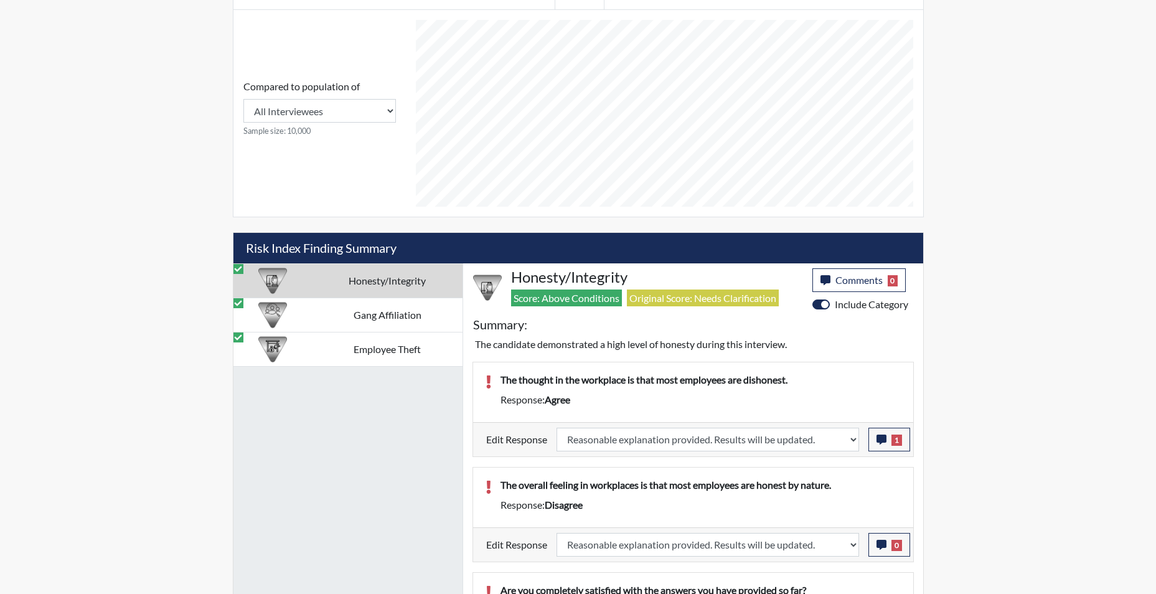
scroll to position [574, 0]
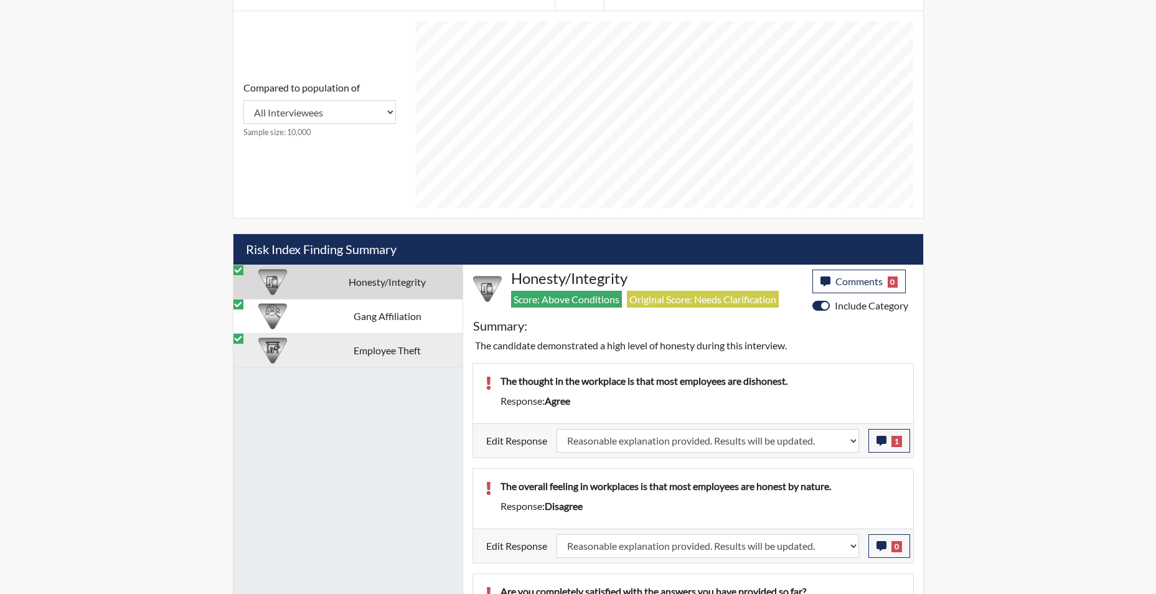
click at [407, 347] on td "Employee Theft" at bounding box center [388, 350] width 150 height 34
select select
select select "reasonable-explanation-provided"
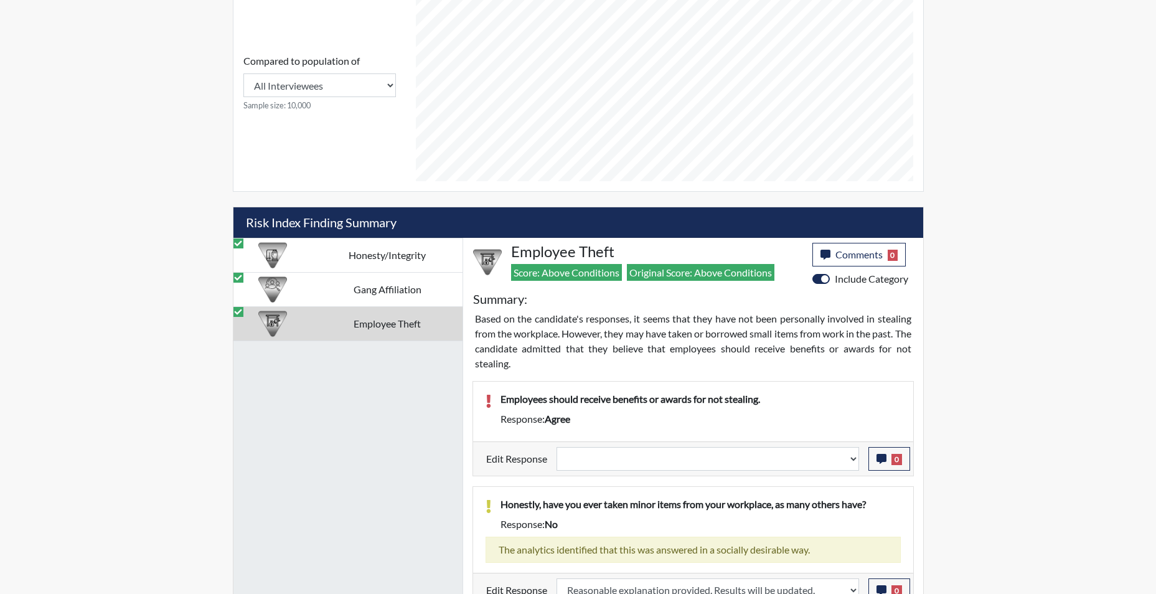
scroll to position [615, 0]
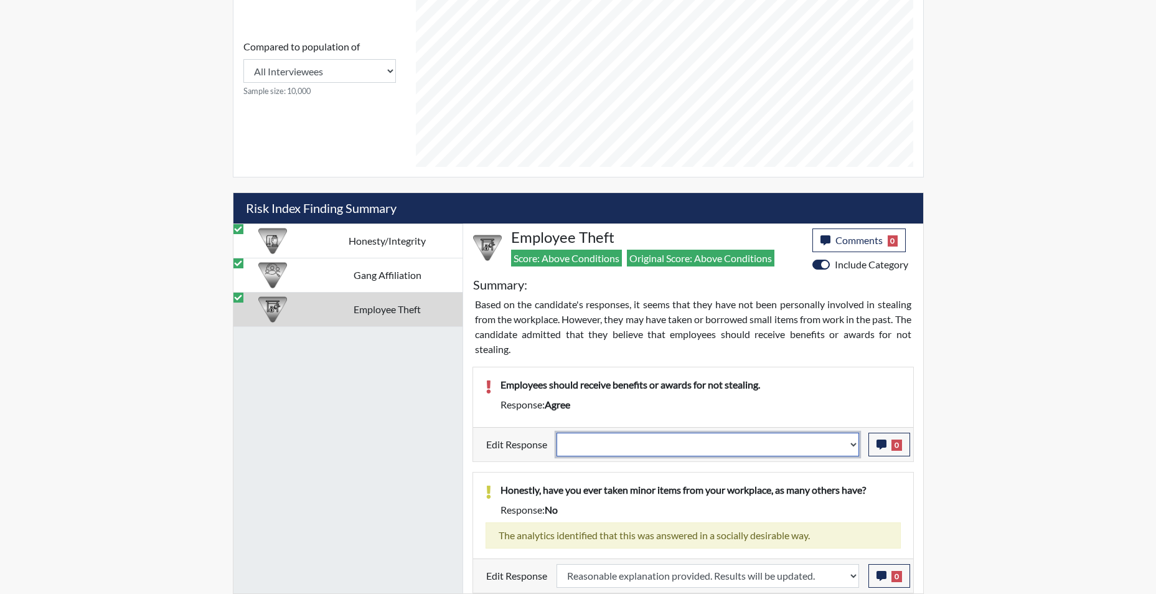
click at [851, 450] on select "Question is not relevant. Results will be updated. Reasonable explanation provi…" at bounding box center [708, 445] width 303 height 24
select select "reasonable-explanation-provided"
click at [557, 433] on select "Question is not relevant. Results will be updated. Reasonable explanation provi…" at bounding box center [708, 445] width 303 height 24
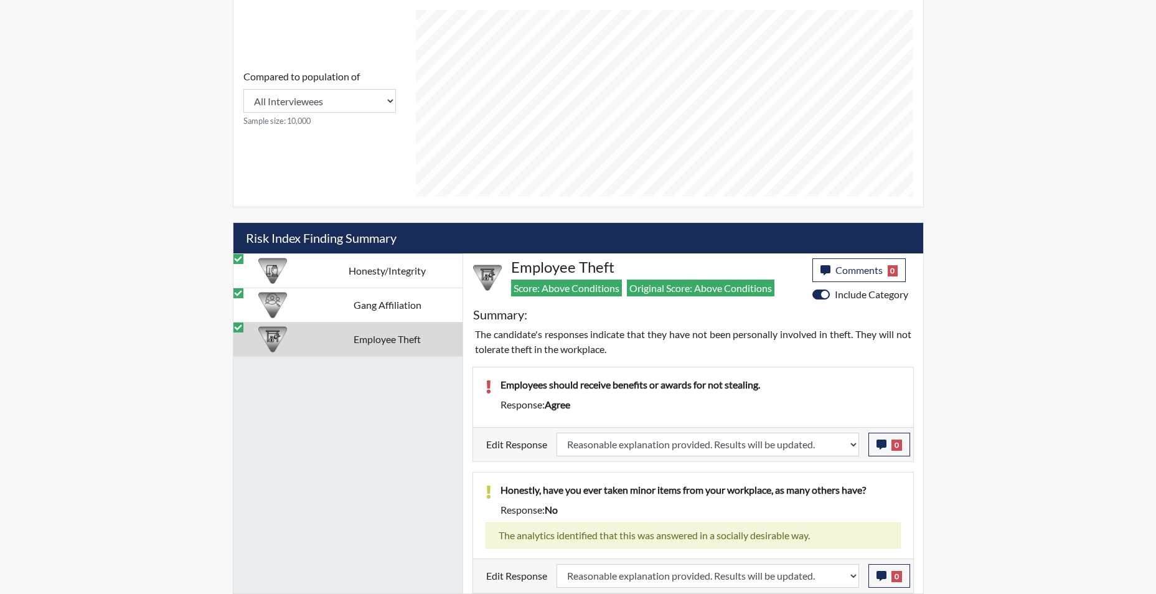
scroll to position [207, 517]
click at [407, 301] on td "Gang Affiliation" at bounding box center [388, 305] width 150 height 34
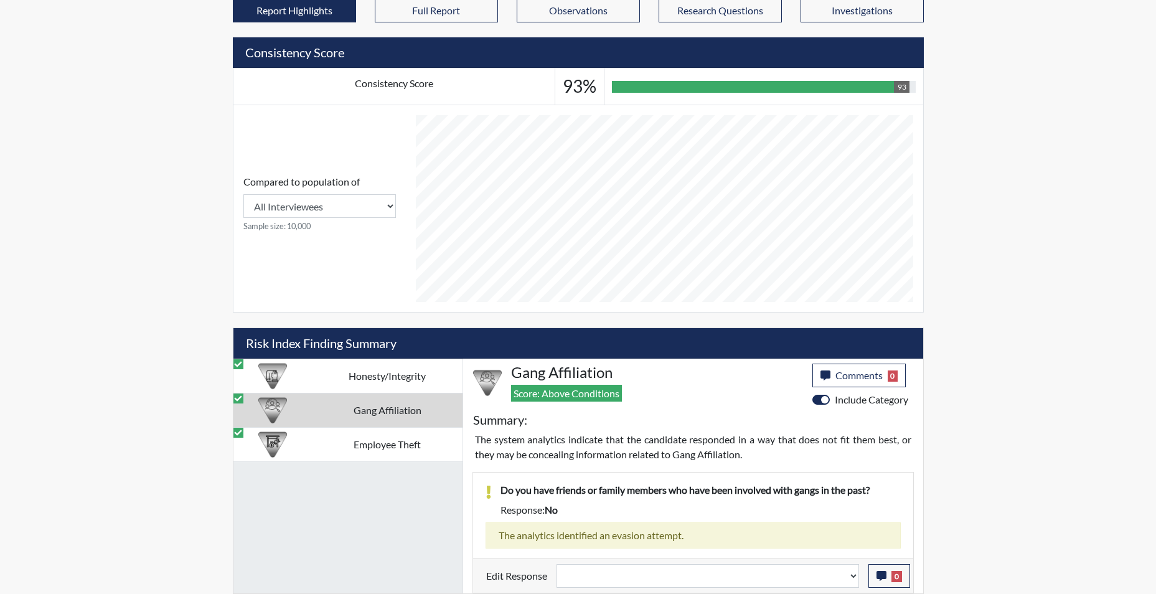
scroll to position [479, 0]
click at [850, 579] on select "Question is not relevant. Results will be updated. Reasonable explanation provi…" at bounding box center [708, 576] width 303 height 24
select select "reasonable-explanation-provided"
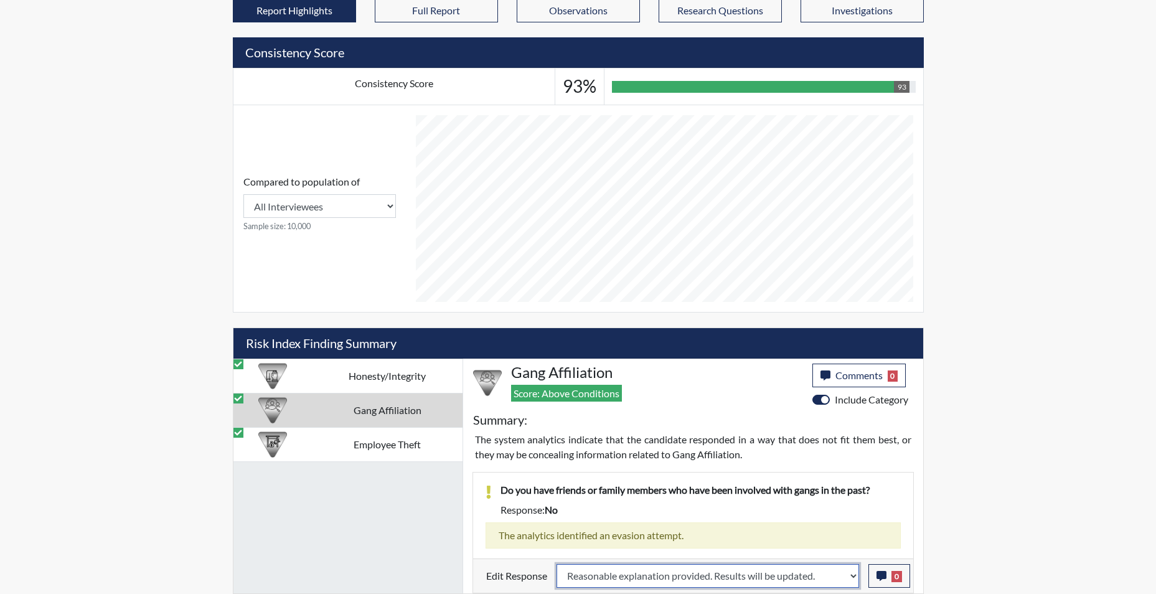
click at [557, 564] on select "Question is not relevant. Results will be updated. Reasonable explanation provi…" at bounding box center [708, 576] width 303 height 24
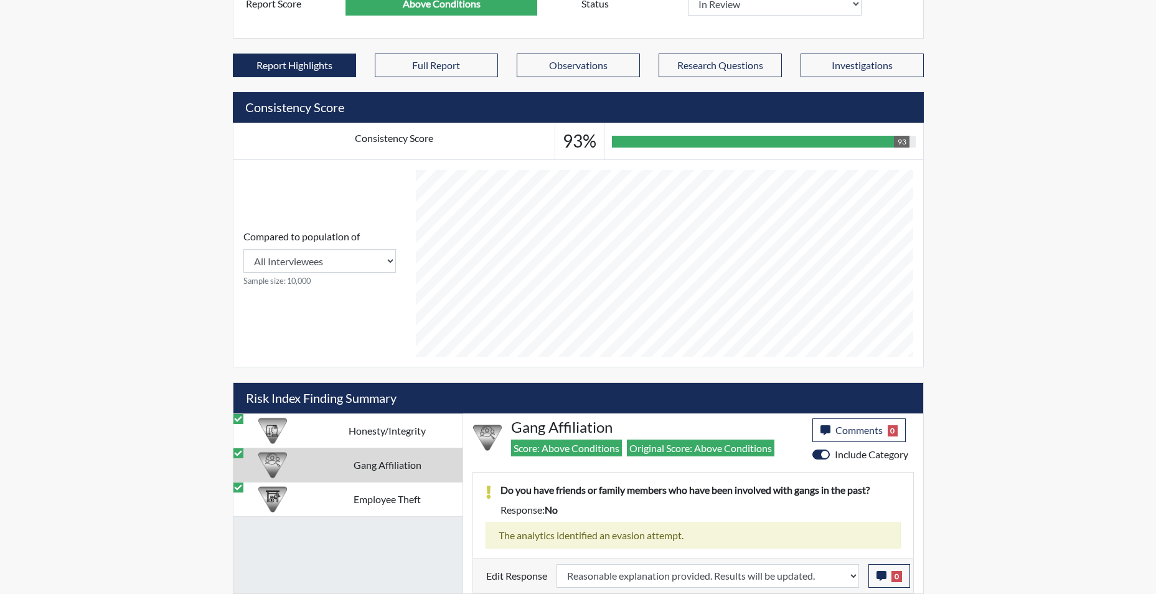
scroll to position [207, 517]
click at [885, 578] on icon "button" at bounding box center [882, 576] width 10 height 10
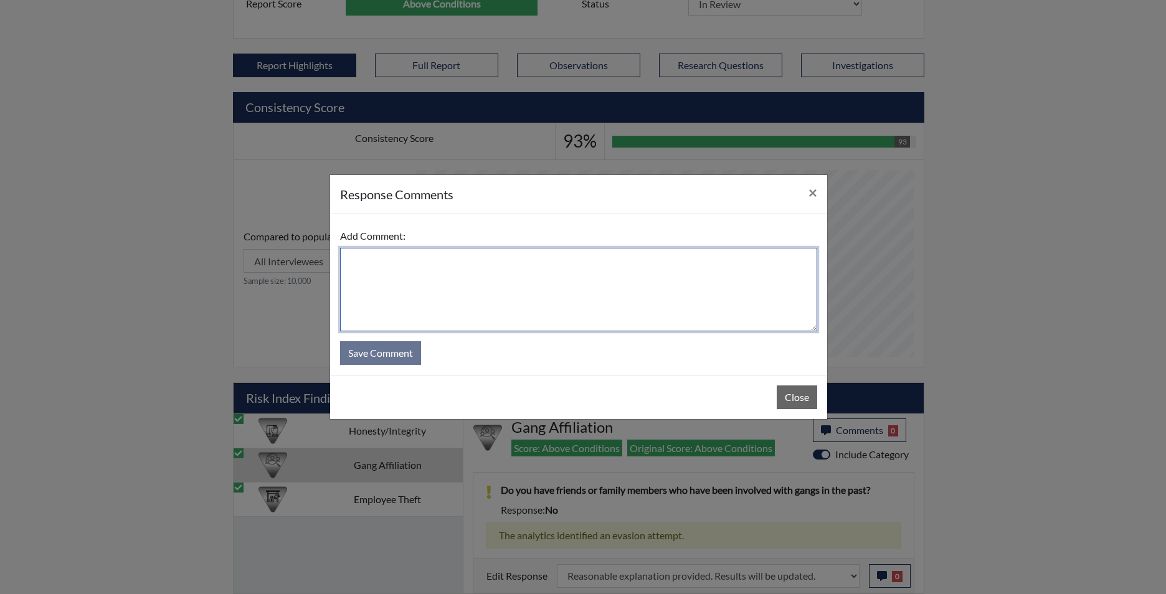
click at [624, 314] on textarea at bounding box center [578, 289] width 477 height 83
type textarea "app states no"
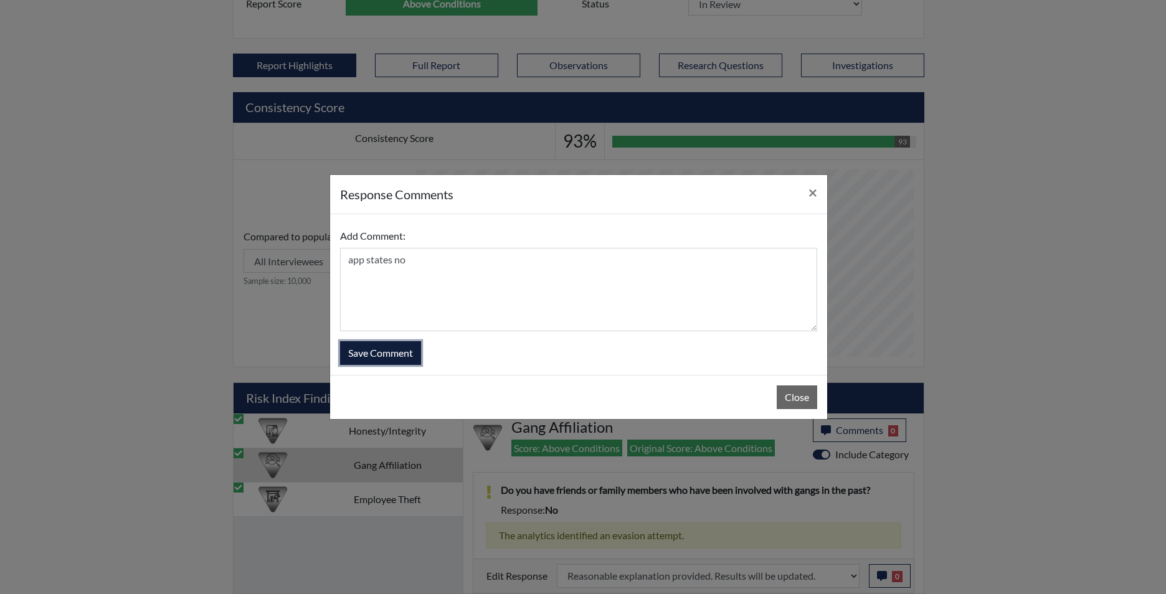
click at [366, 355] on button "Save Comment" at bounding box center [380, 353] width 81 height 24
